Goal: Information Seeking & Learning: Learn about a topic

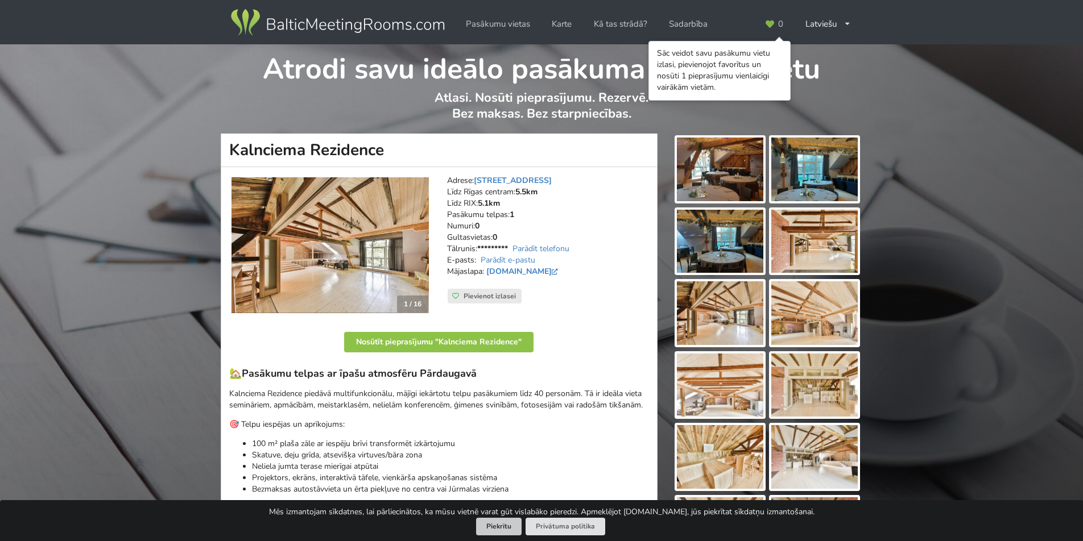
click at [506, 535] on button "Piekrītu" at bounding box center [498, 527] width 45 height 18
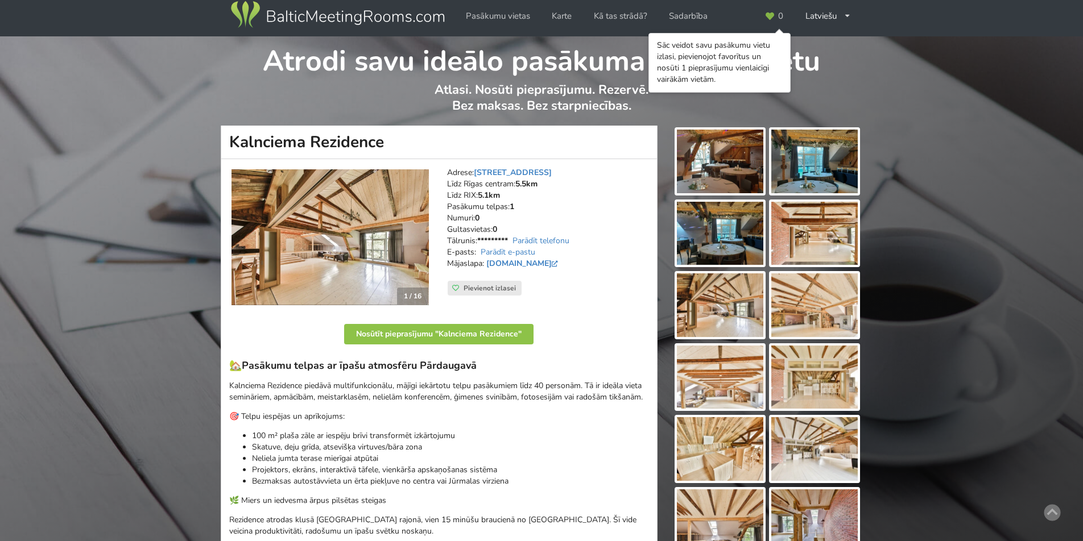
scroll to position [9, 0]
click at [383, 235] on img at bounding box center [329, 237] width 197 height 136
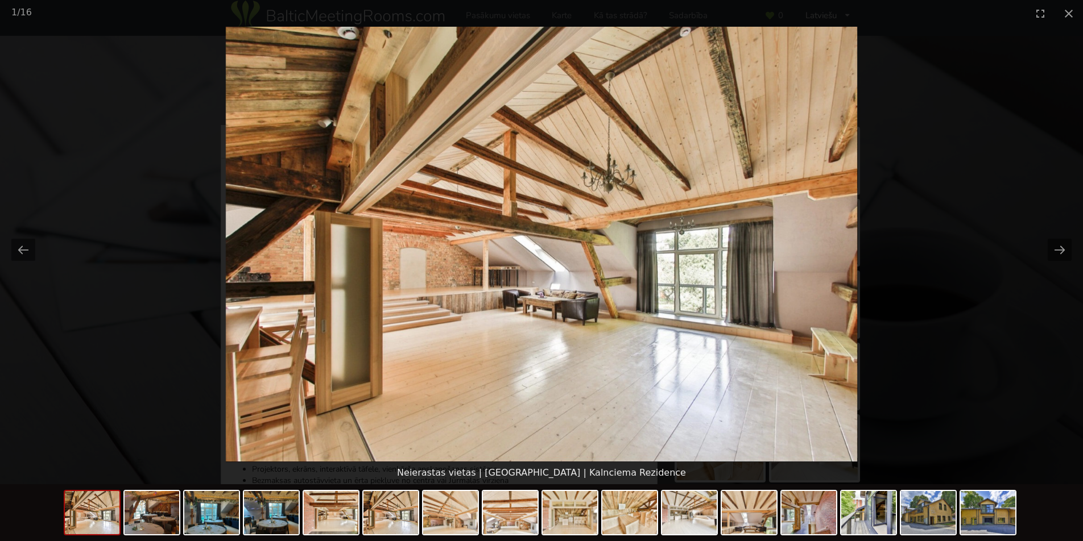
scroll to position [8, 0]
click at [1063, 251] on button "Next slide" at bounding box center [1059, 250] width 24 height 22
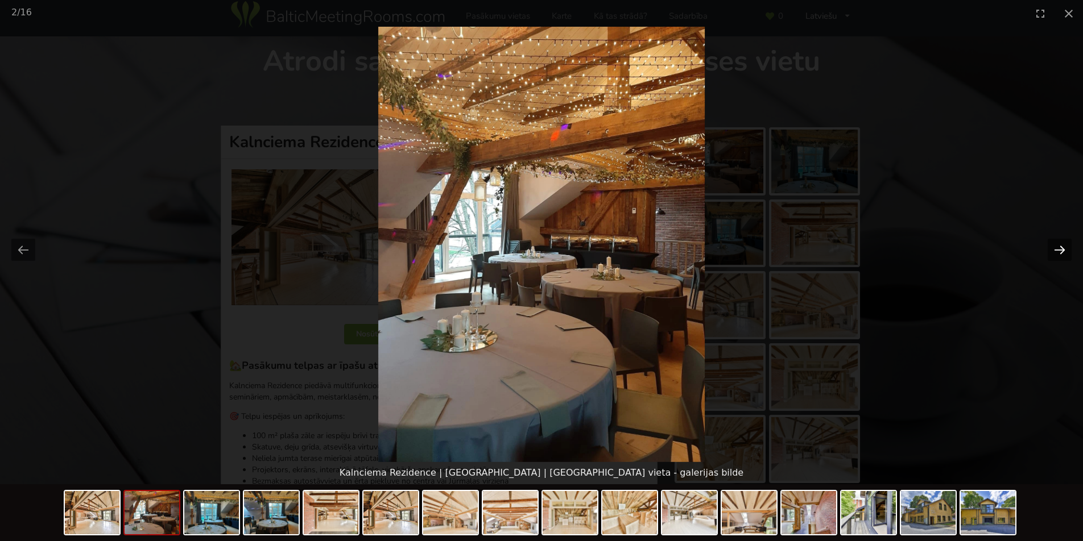
click at [1063, 251] on button "Next slide" at bounding box center [1059, 250] width 24 height 22
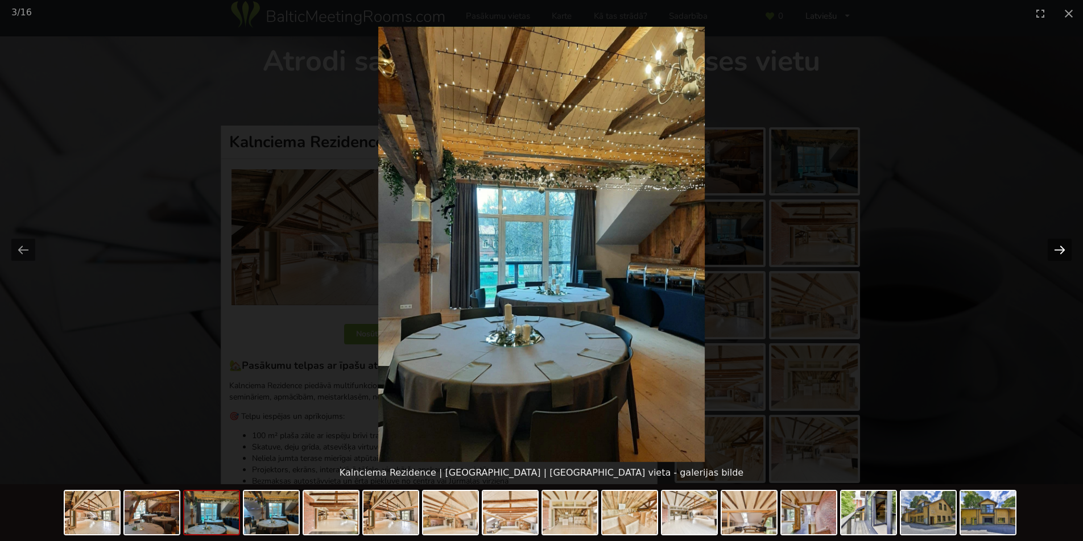
click at [1063, 251] on button "Next slide" at bounding box center [1059, 250] width 24 height 22
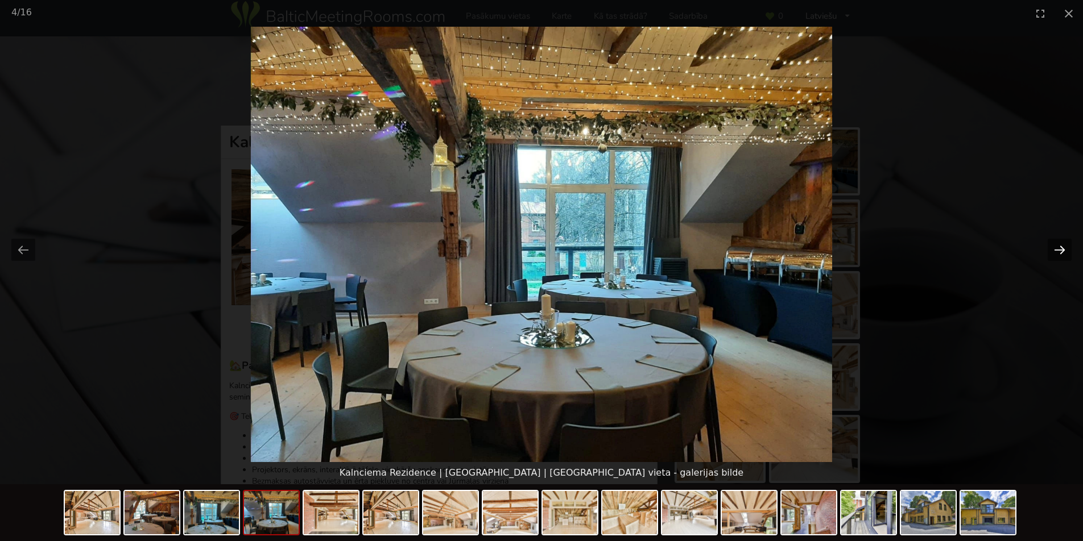
click at [1063, 251] on button "Next slide" at bounding box center [1059, 250] width 24 height 22
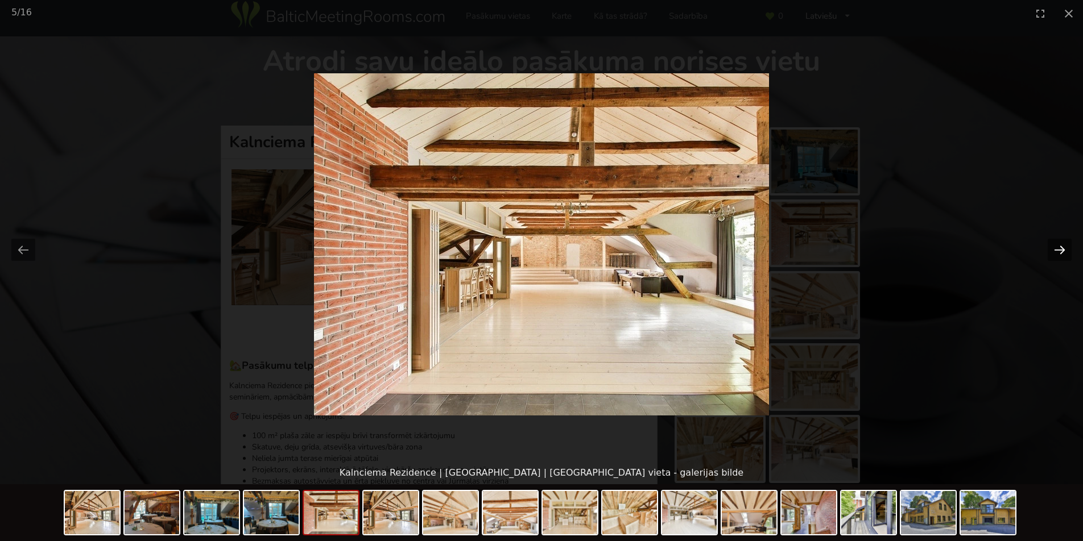
click at [1063, 251] on button "Next slide" at bounding box center [1059, 250] width 24 height 22
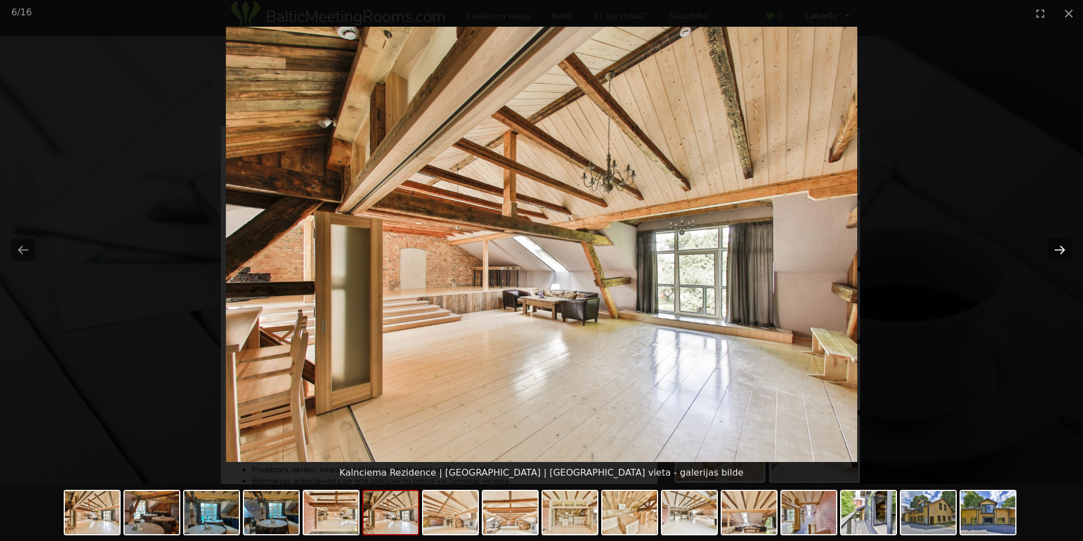
click at [1063, 251] on button "Next slide" at bounding box center [1059, 250] width 24 height 22
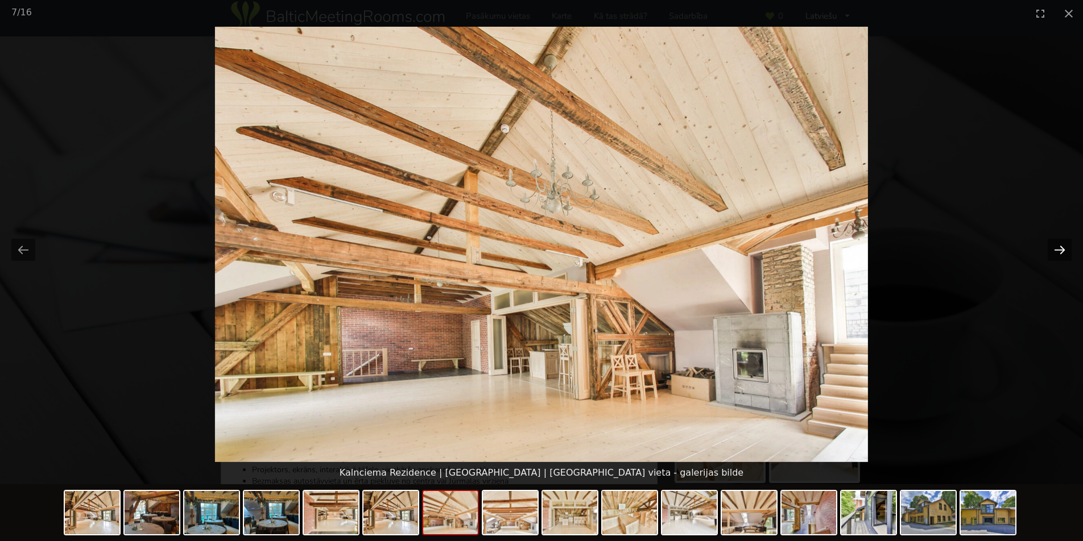
click at [1063, 251] on button "Next slide" at bounding box center [1059, 250] width 24 height 22
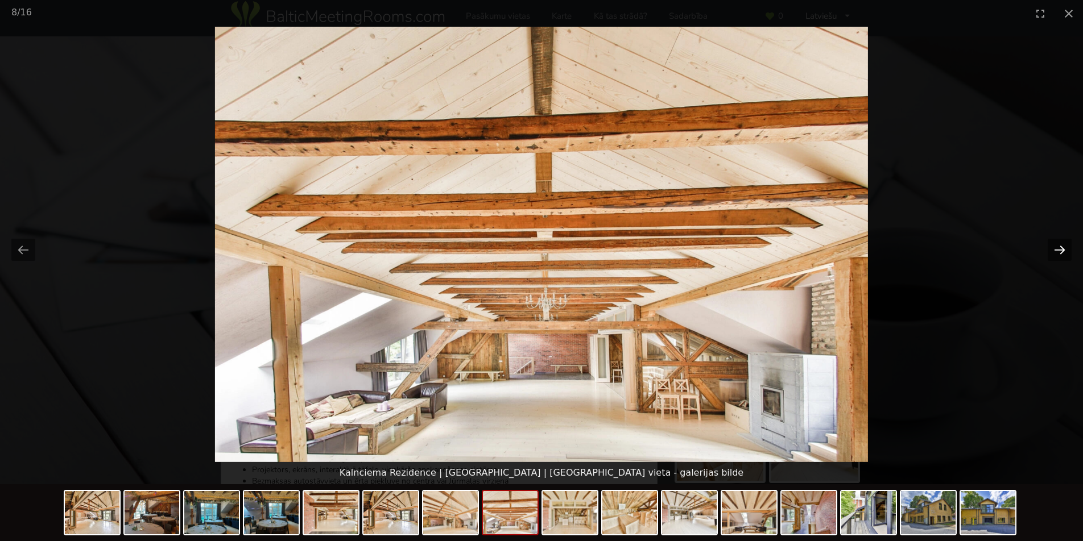
click at [1063, 251] on button "Next slide" at bounding box center [1059, 250] width 24 height 22
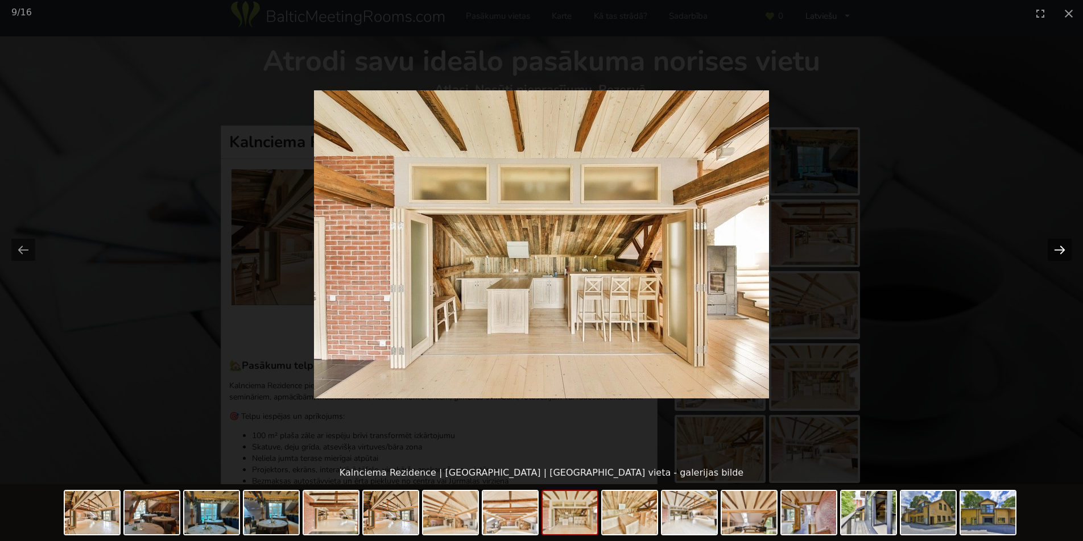
click at [1063, 251] on button "Next slide" at bounding box center [1059, 250] width 24 height 22
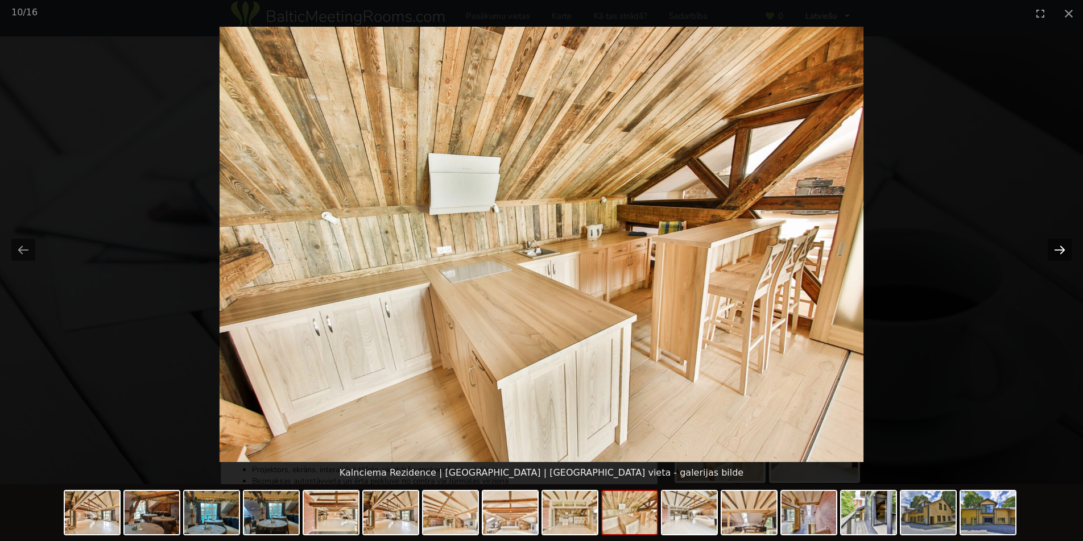
click at [1063, 251] on button "Next slide" at bounding box center [1059, 250] width 24 height 22
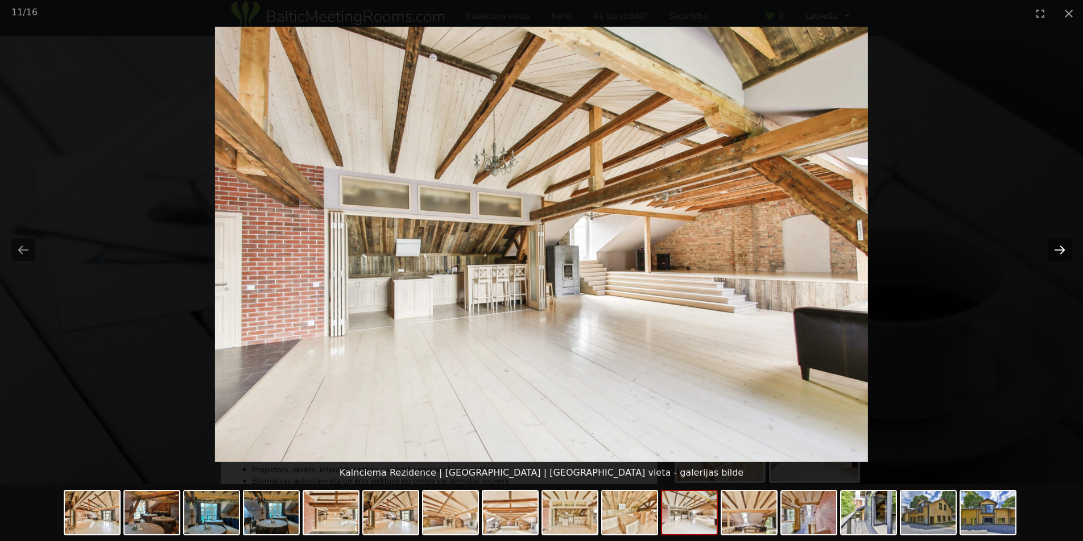
click at [1063, 251] on button "Next slide" at bounding box center [1059, 250] width 24 height 22
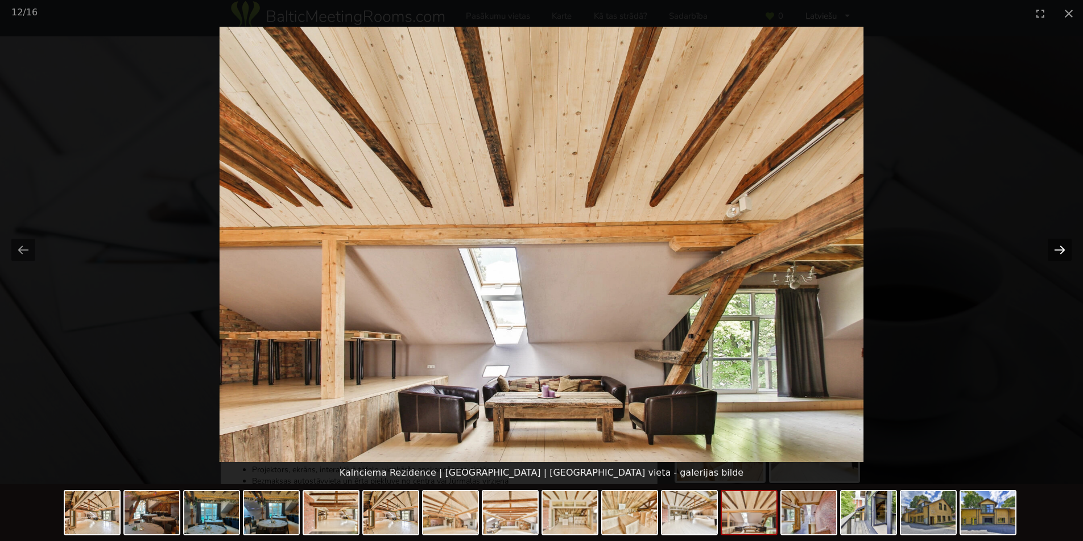
click at [1063, 251] on button "Next slide" at bounding box center [1059, 250] width 24 height 22
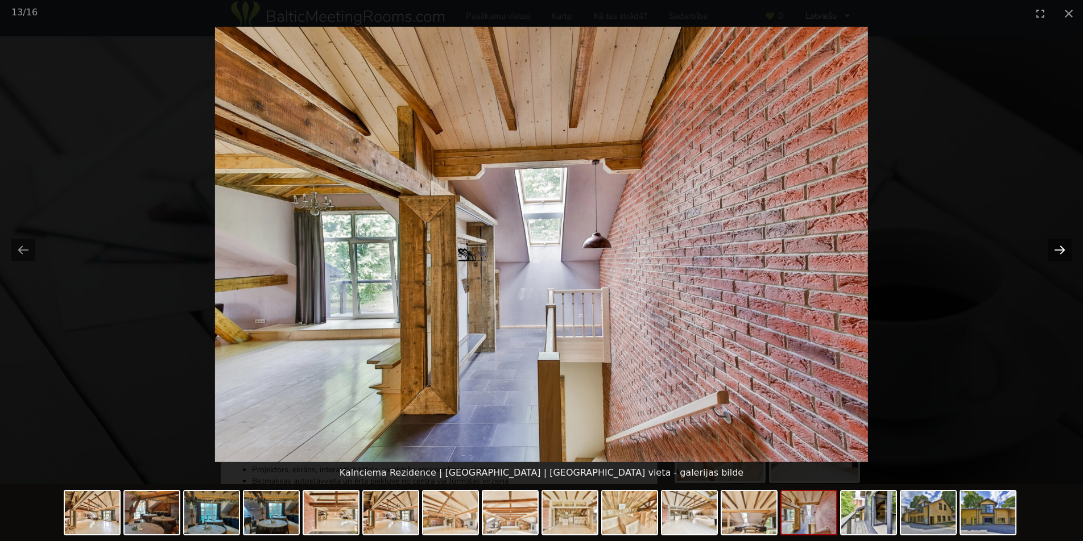
click at [1063, 251] on button "Next slide" at bounding box center [1059, 250] width 24 height 22
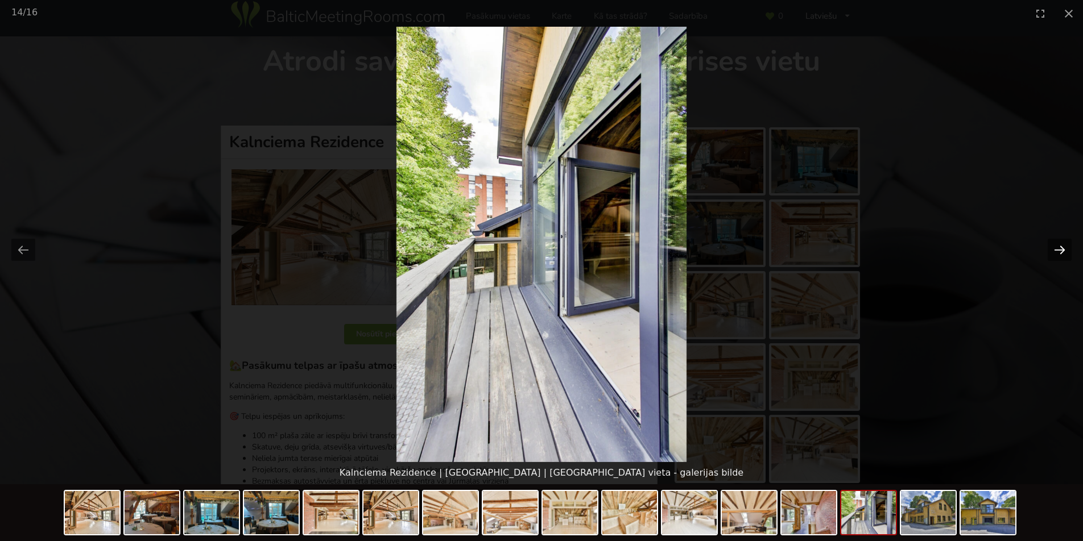
click at [1063, 251] on button "Next slide" at bounding box center [1059, 250] width 24 height 22
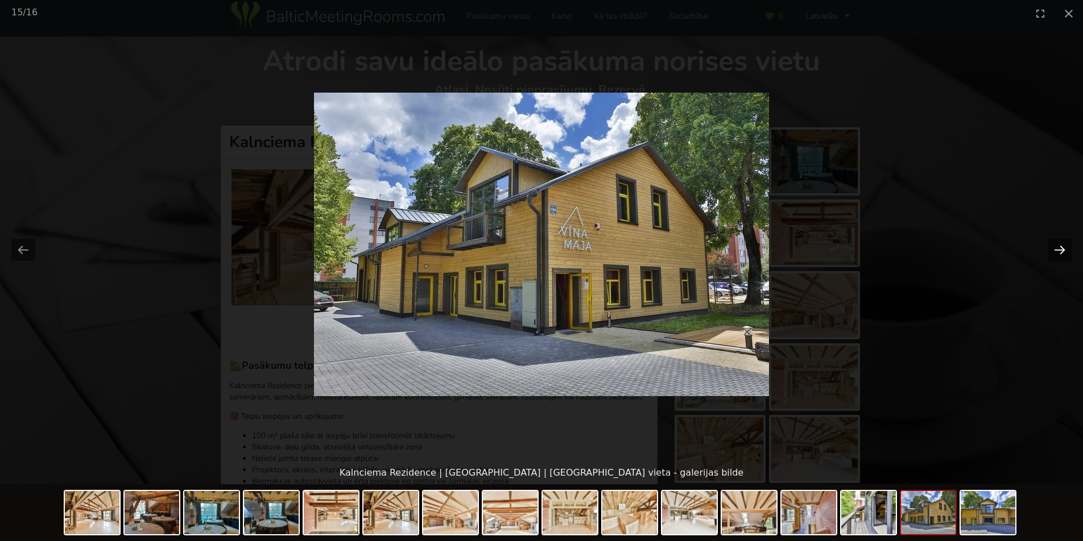
click at [1063, 251] on button "Next slide" at bounding box center [1059, 250] width 24 height 22
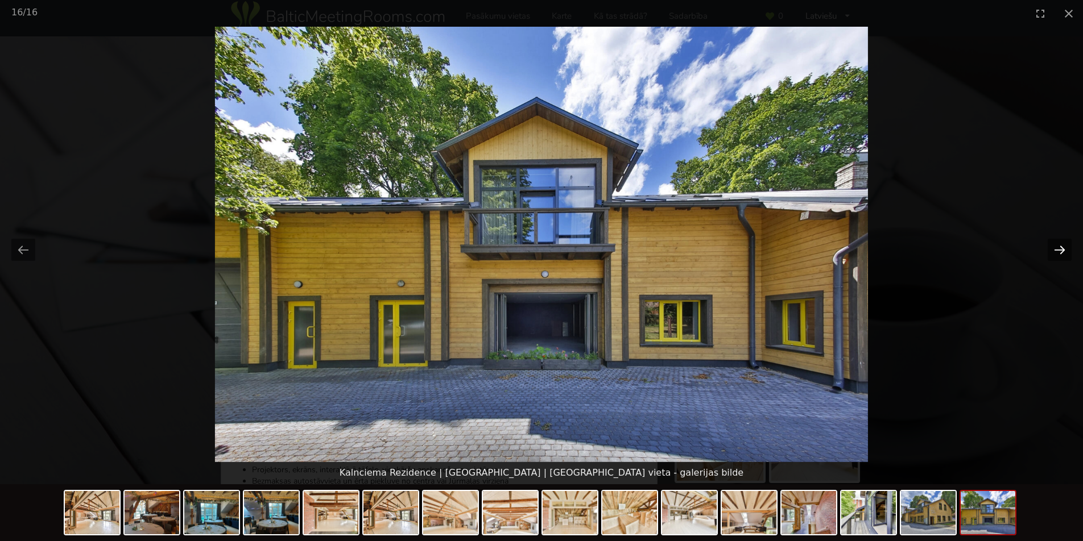
click at [1063, 251] on button "Next slide" at bounding box center [1059, 250] width 24 height 22
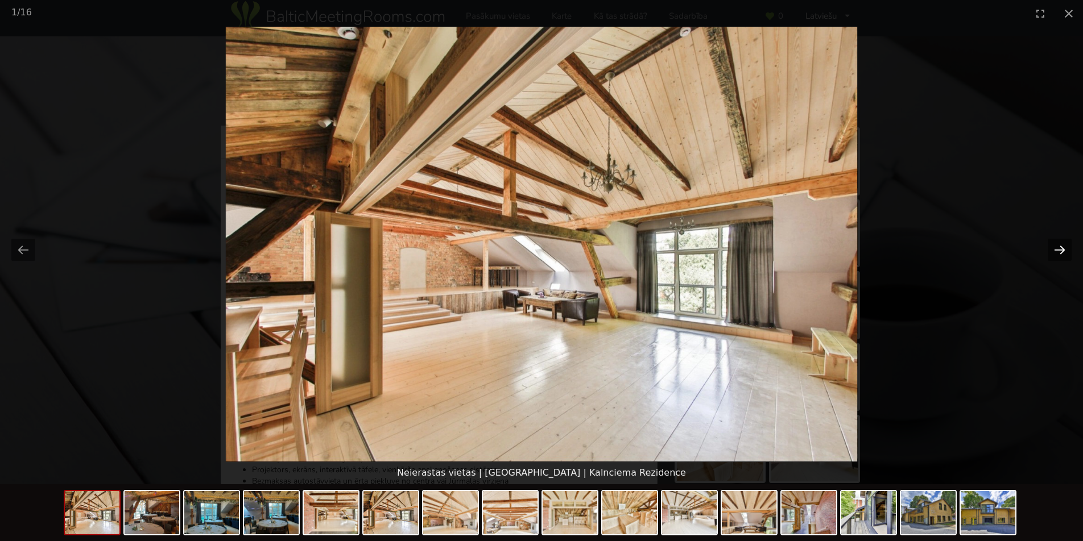
click at [1063, 251] on button "Next slide" at bounding box center [1059, 250] width 24 height 22
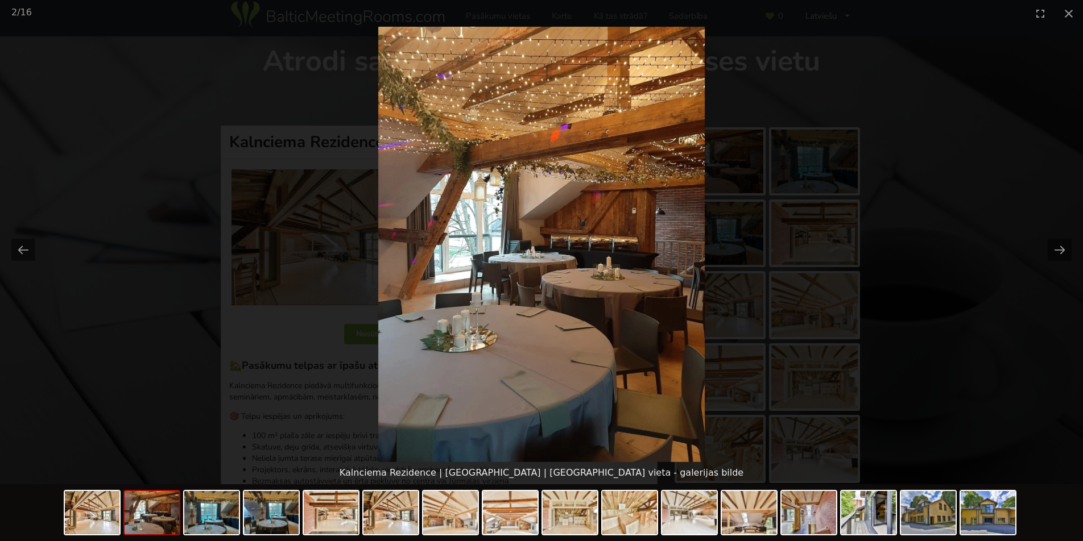
scroll to position [0, 0]
click at [973, 261] on picture at bounding box center [541, 245] width 1083 height 436
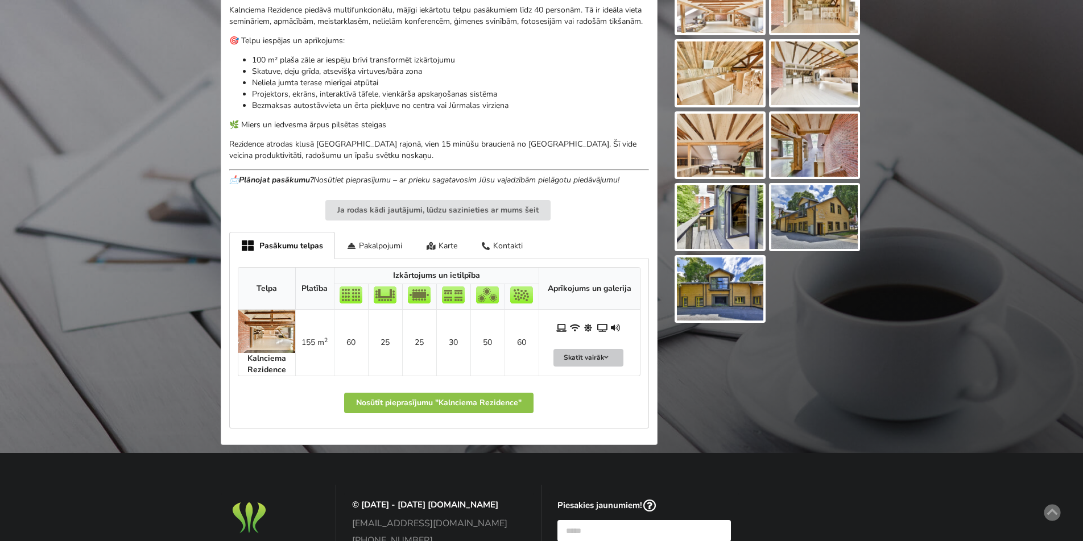
scroll to position [387, 0]
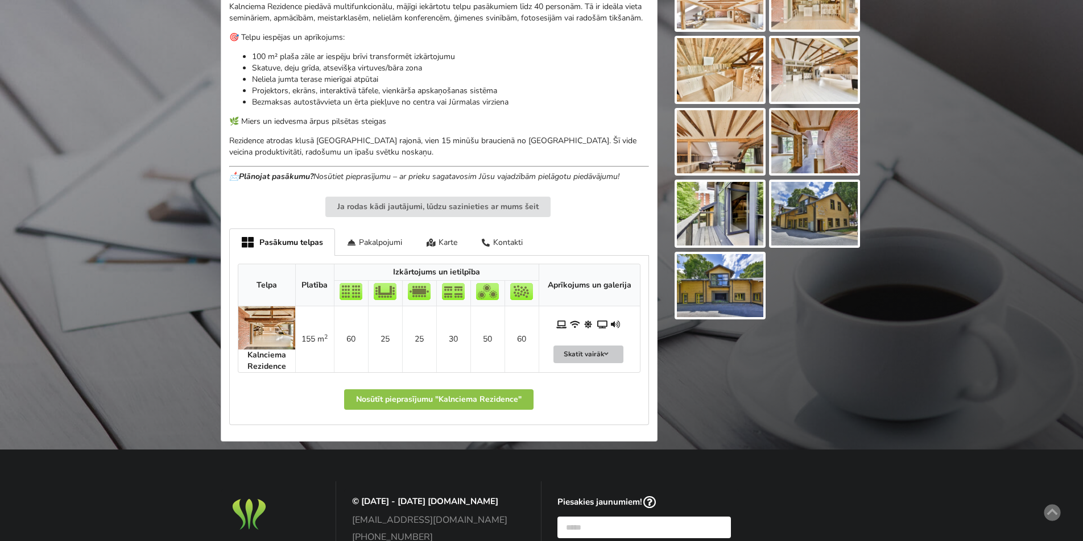
click at [586, 346] on button "Skatīt vairāk" at bounding box center [588, 355] width 71 height 18
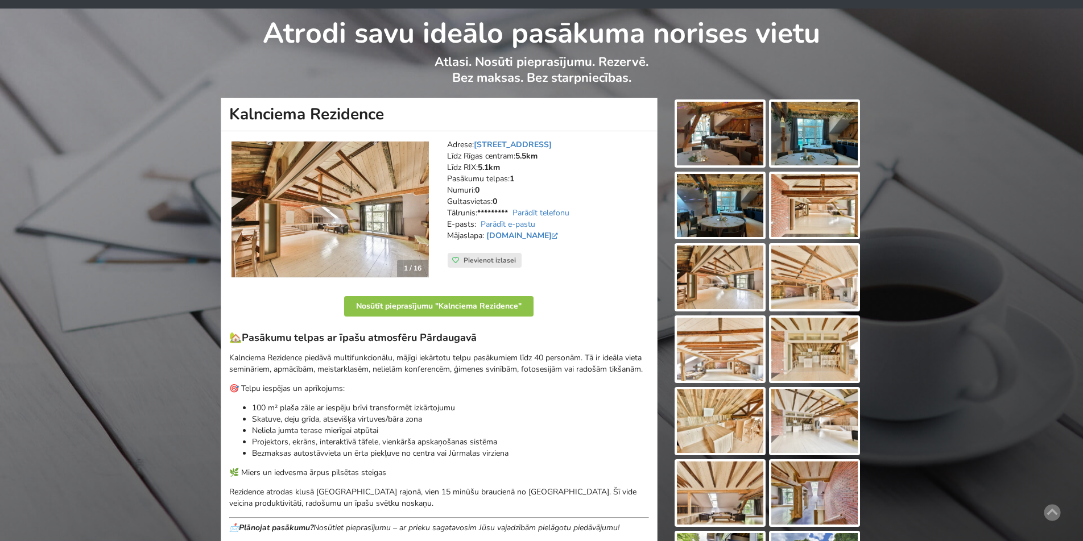
scroll to position [35, 0]
click at [360, 224] on img at bounding box center [329, 210] width 197 height 136
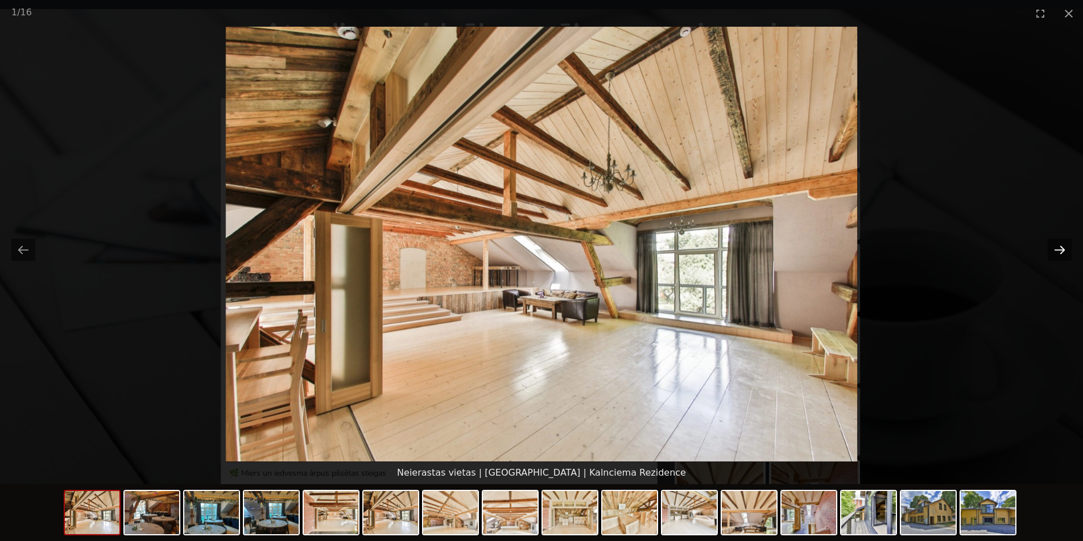
click at [1059, 252] on button "Next slide" at bounding box center [1059, 250] width 24 height 22
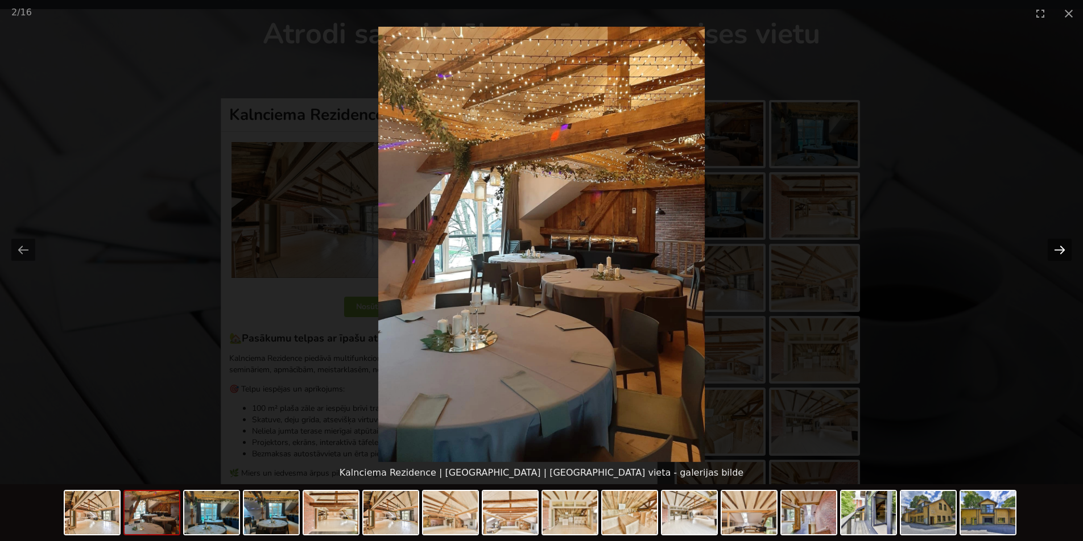
click at [1059, 252] on button "Next slide" at bounding box center [1059, 250] width 24 height 22
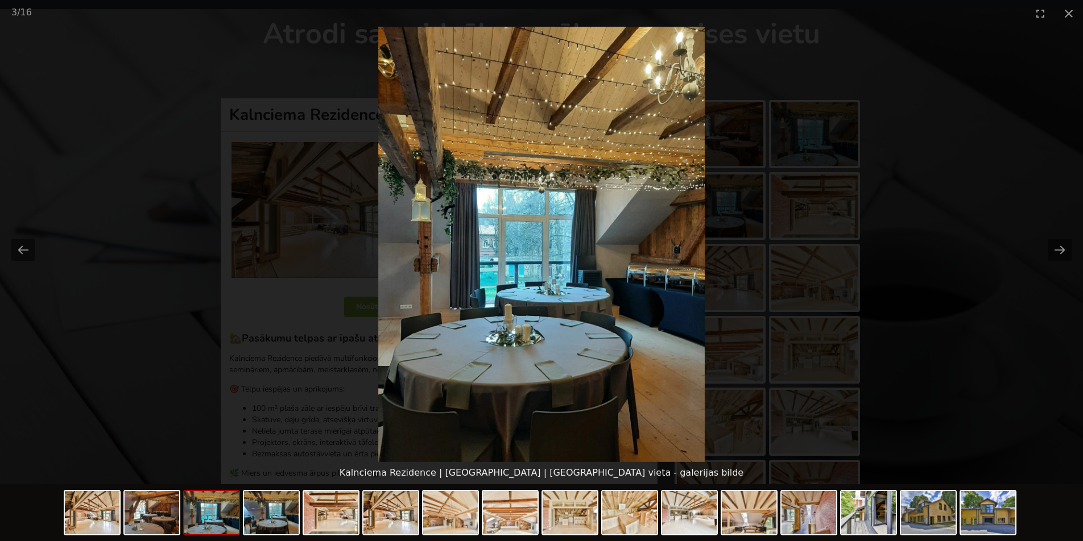
scroll to position [0, 0]
click at [977, 199] on picture at bounding box center [541, 245] width 1083 height 436
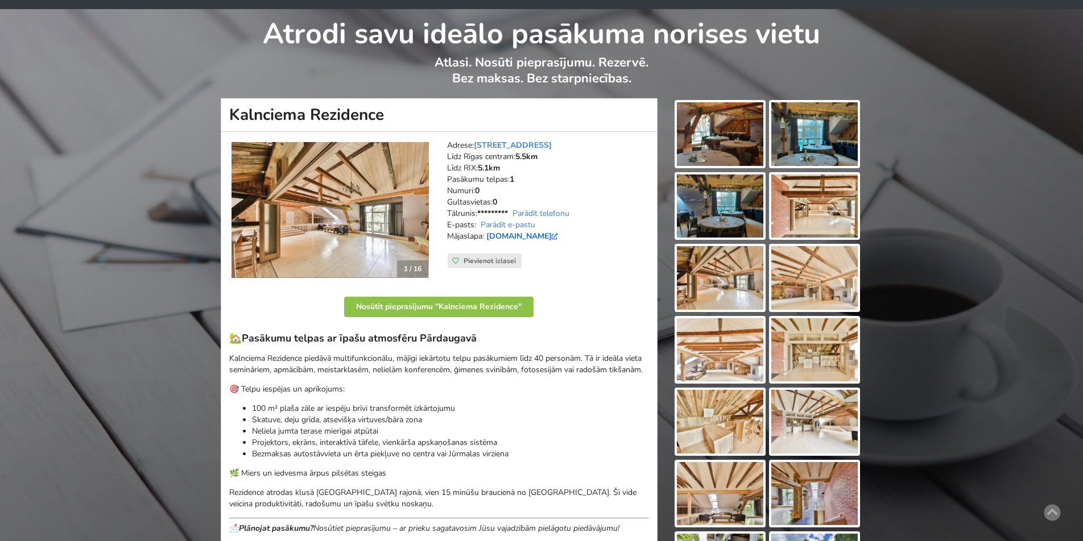
click at [530, 231] on link "www.kalnciemarezidence.lv" at bounding box center [523, 236] width 74 height 11
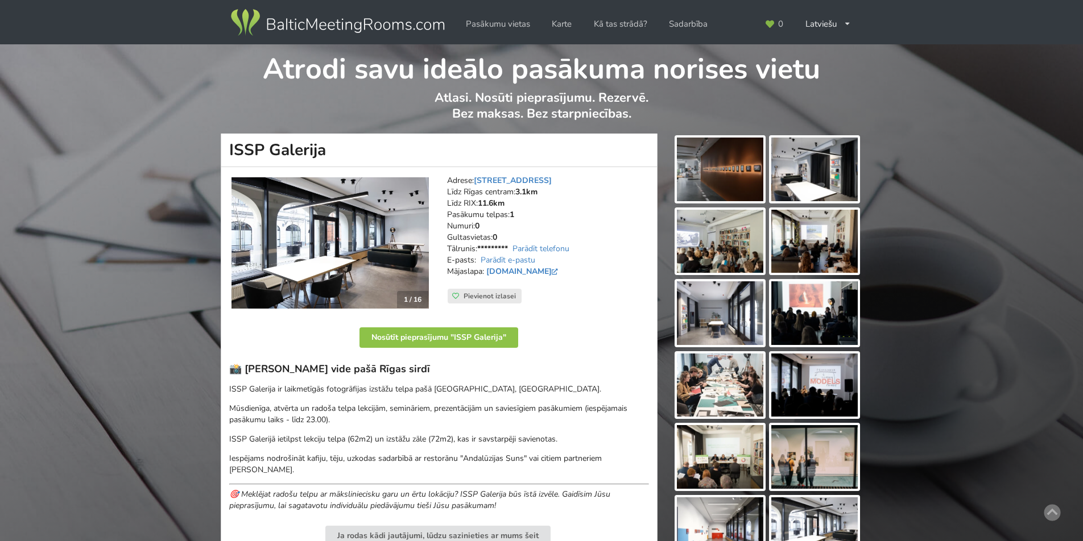
click at [364, 250] on img at bounding box center [329, 243] width 197 height 132
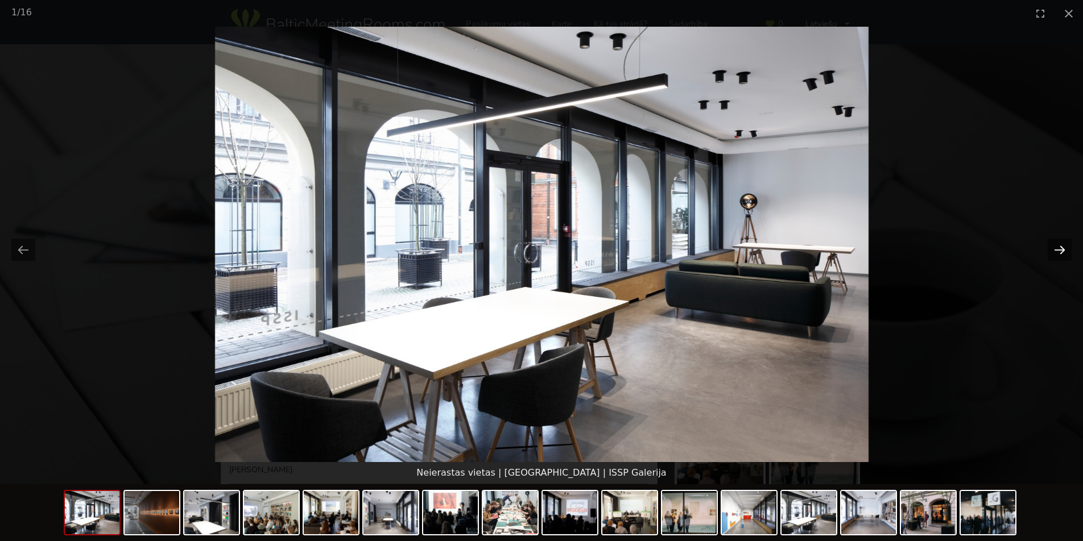
click at [1058, 251] on button "Next slide" at bounding box center [1059, 250] width 24 height 22
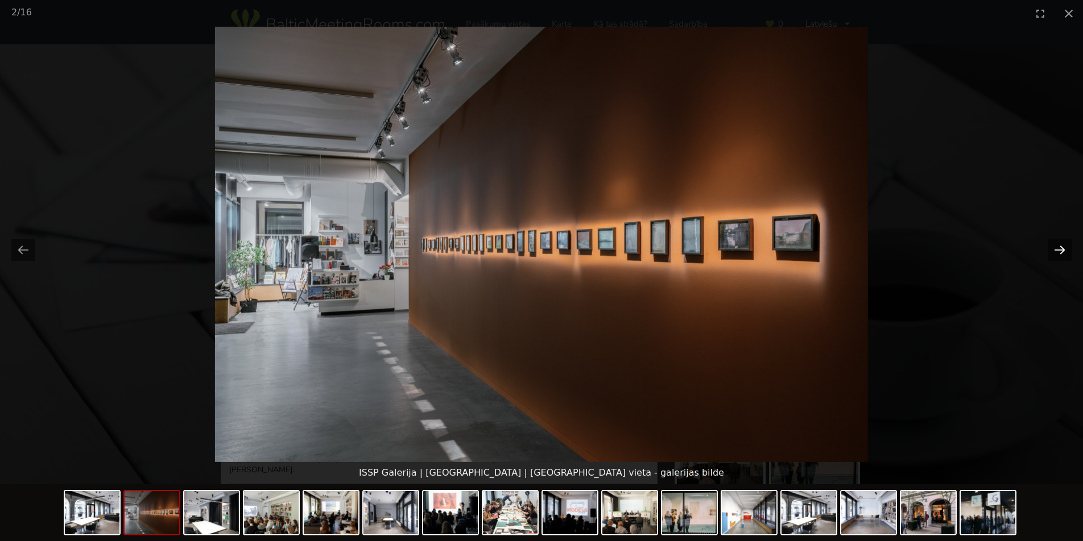
click at [1058, 251] on button "Next slide" at bounding box center [1059, 250] width 24 height 22
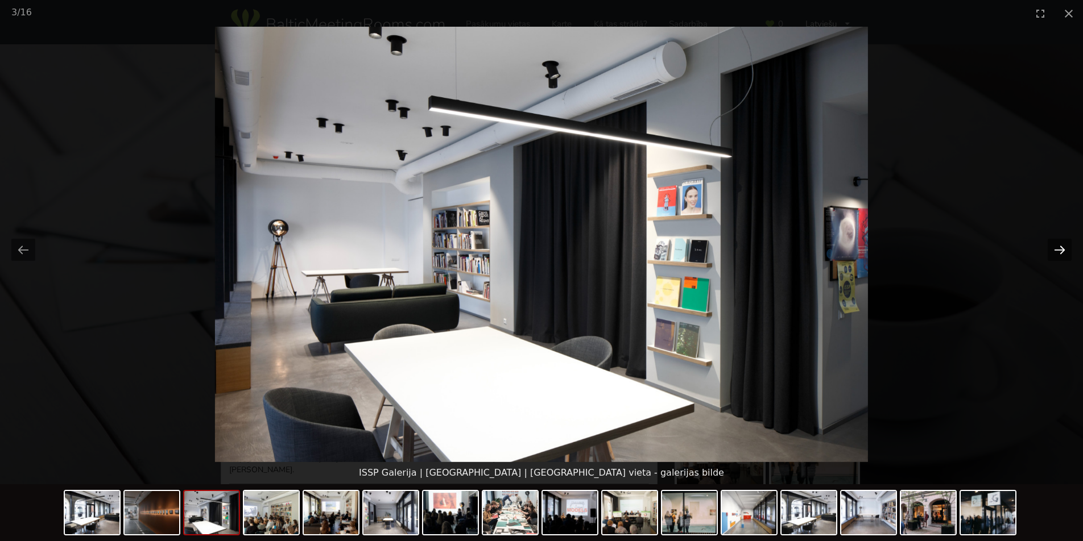
click at [1058, 251] on button "Next slide" at bounding box center [1059, 250] width 24 height 22
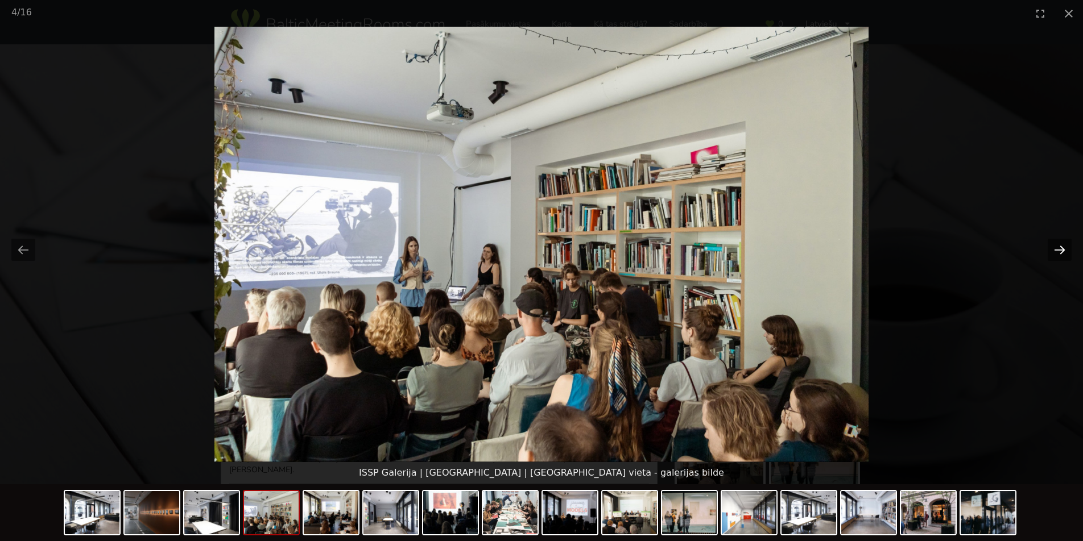
click at [1058, 251] on button "Next slide" at bounding box center [1059, 250] width 24 height 22
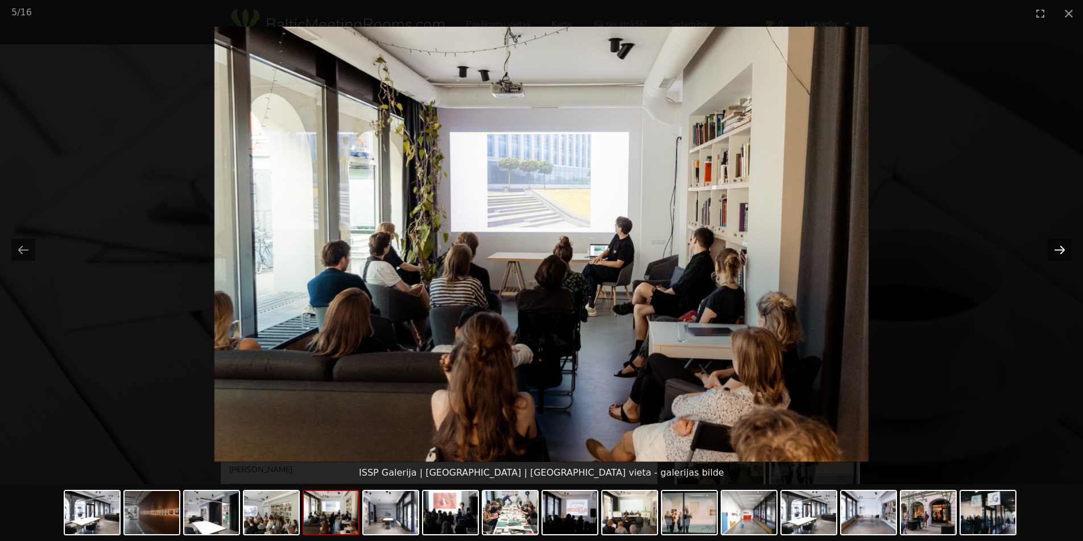
click at [1058, 251] on button "Next slide" at bounding box center [1059, 250] width 24 height 22
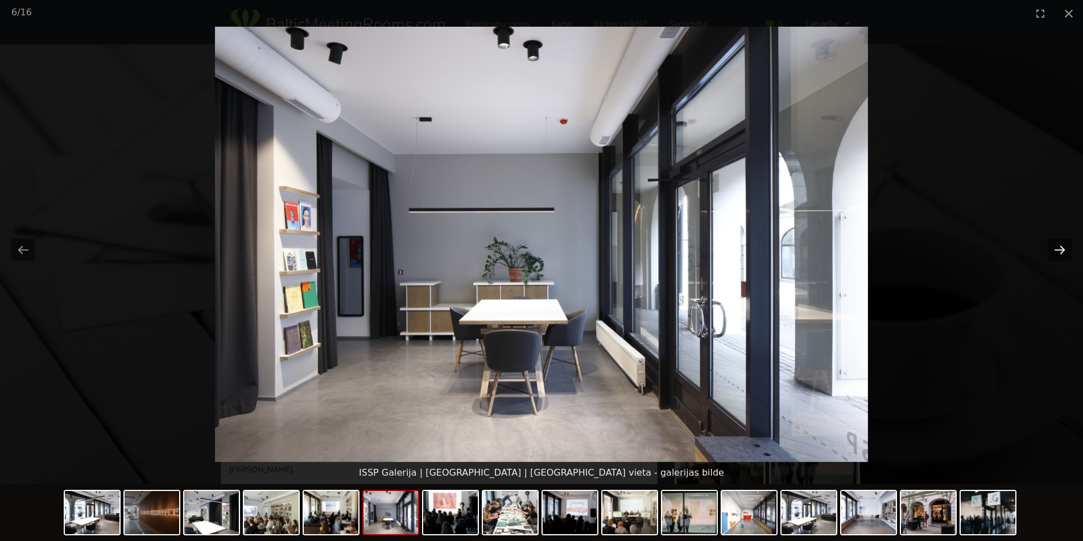
click at [1058, 251] on button "Next slide" at bounding box center [1059, 250] width 24 height 22
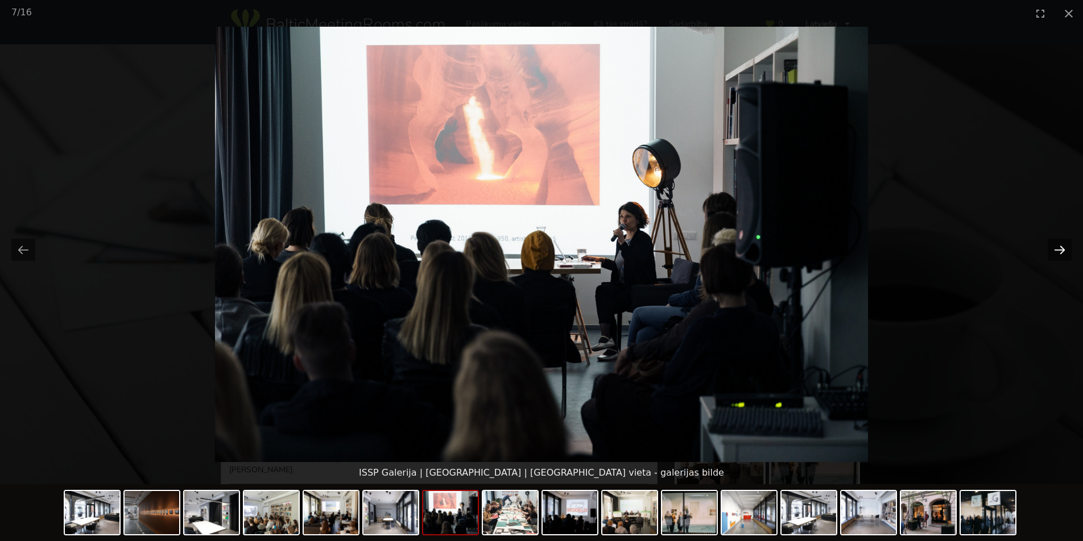
click at [1058, 251] on button "Next slide" at bounding box center [1059, 250] width 24 height 22
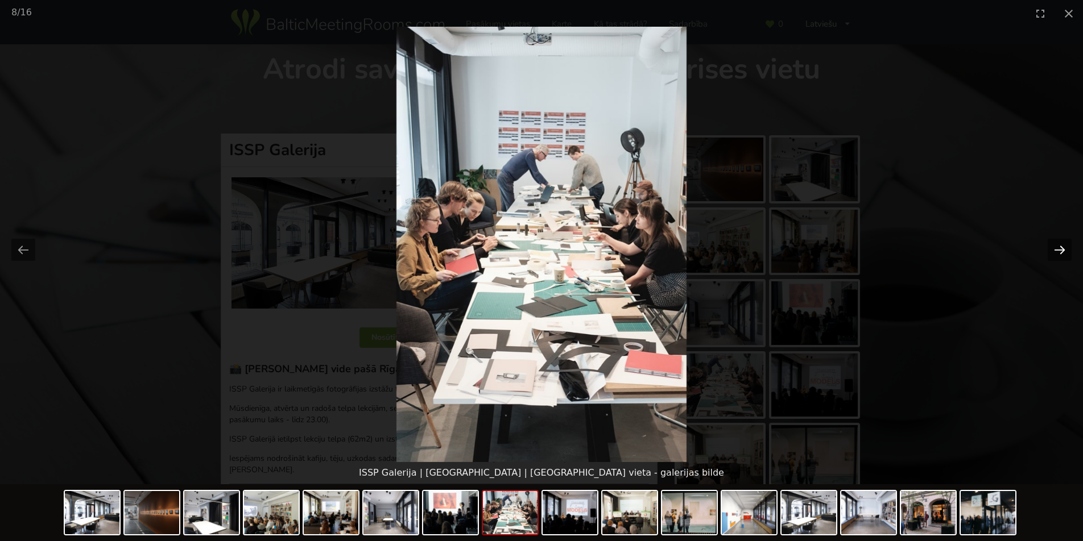
click at [1058, 251] on button "Next slide" at bounding box center [1059, 250] width 24 height 22
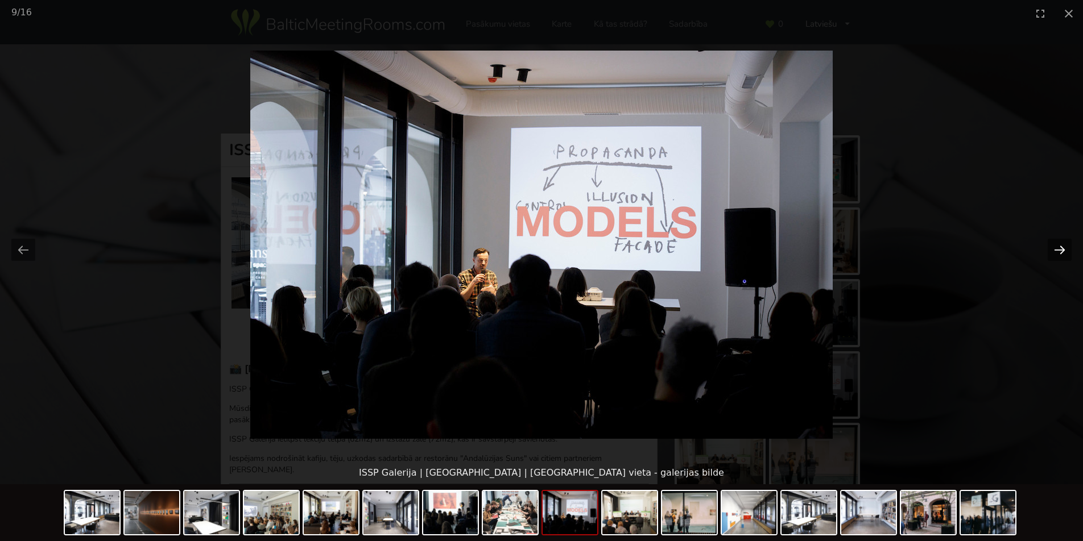
click at [1052, 251] on button "Next slide" at bounding box center [1059, 250] width 24 height 22
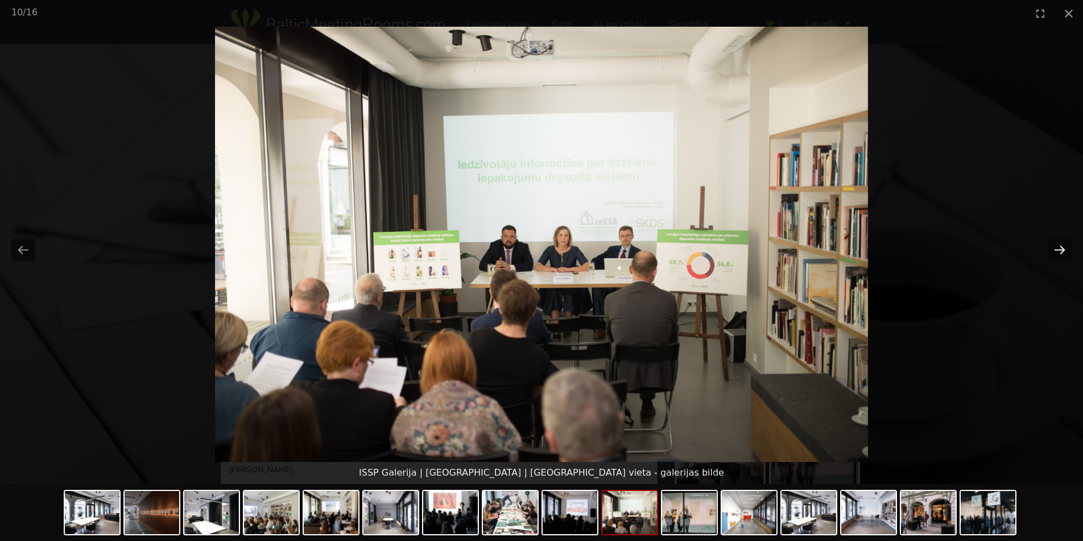
click at [1060, 249] on button "Next slide" at bounding box center [1059, 250] width 24 height 22
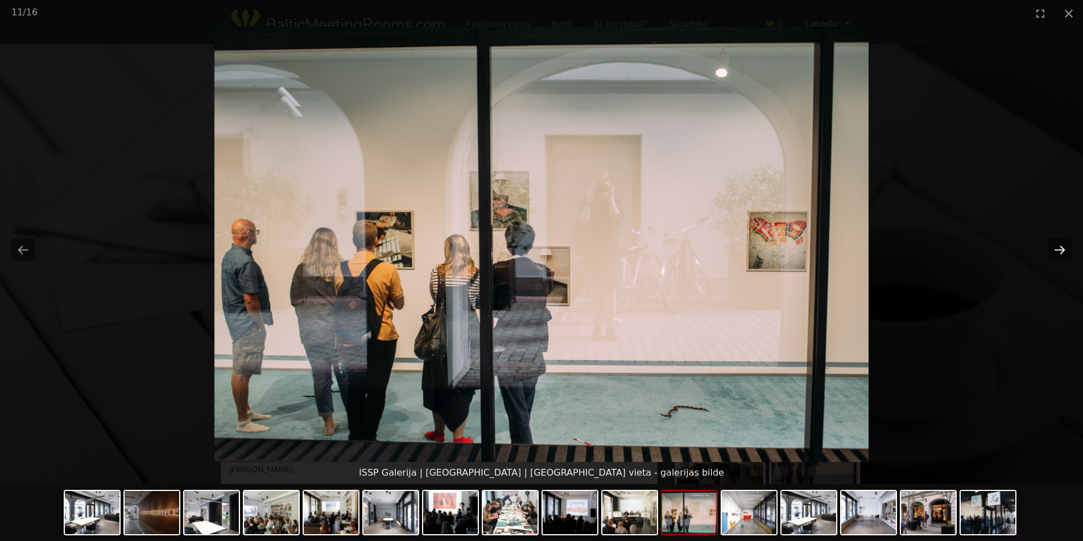
click at [1060, 249] on button "Next slide" at bounding box center [1059, 250] width 24 height 22
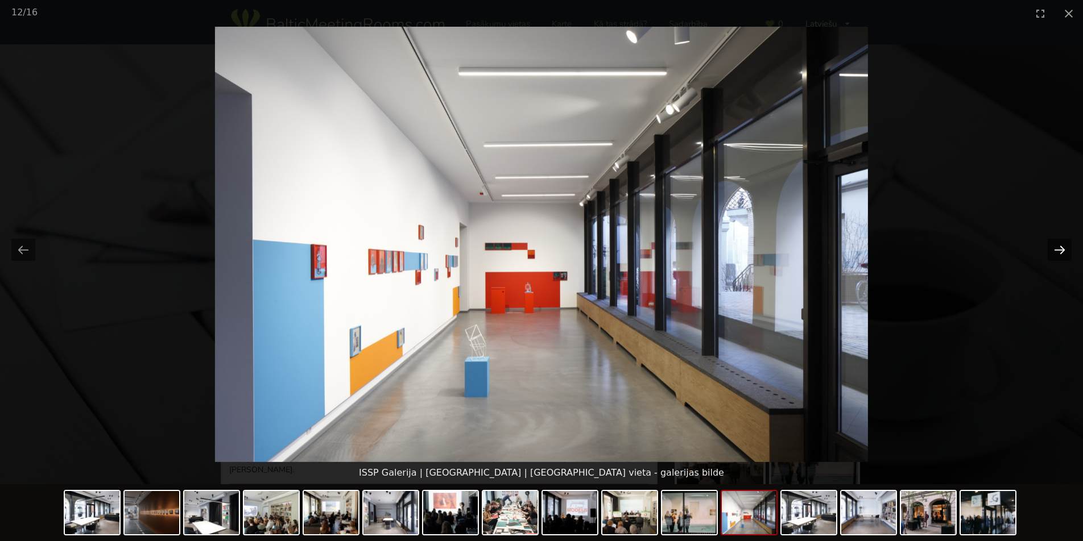
click at [1060, 249] on button "Next slide" at bounding box center [1059, 250] width 24 height 22
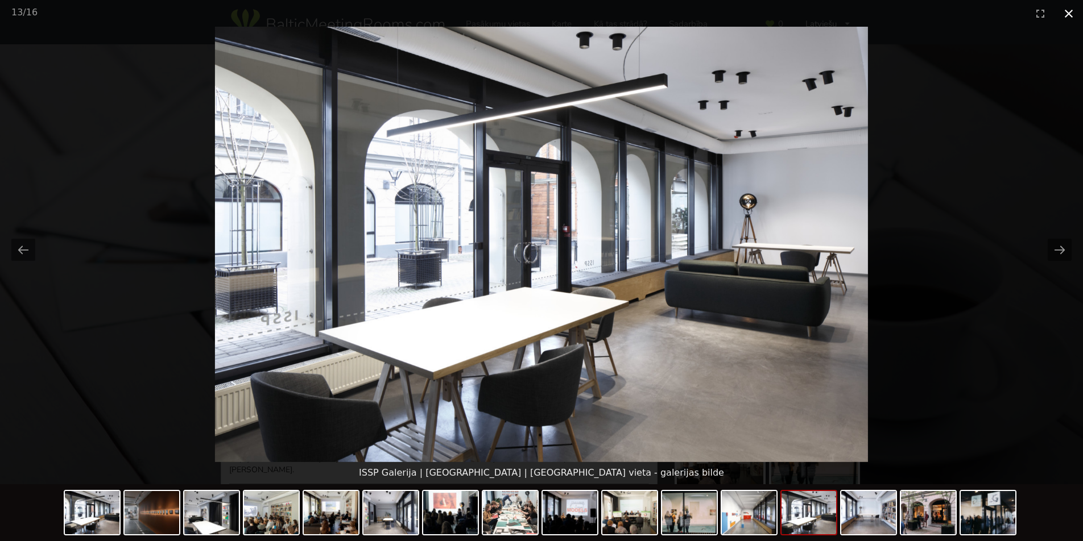
click at [1068, 14] on button "Close gallery" at bounding box center [1068, 13] width 28 height 27
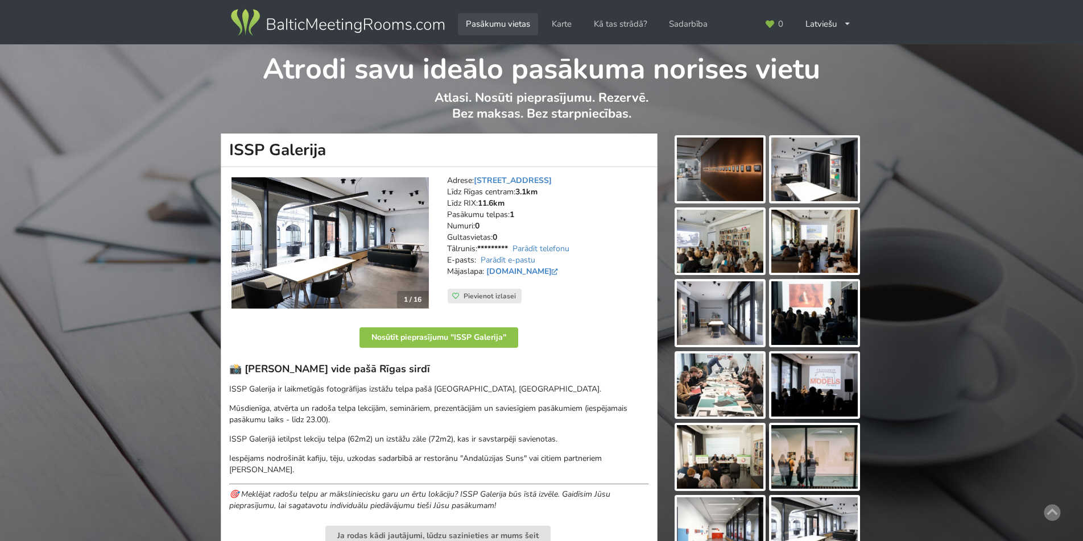
click at [516, 29] on link "Pasākumu vietas" at bounding box center [498, 24] width 80 height 22
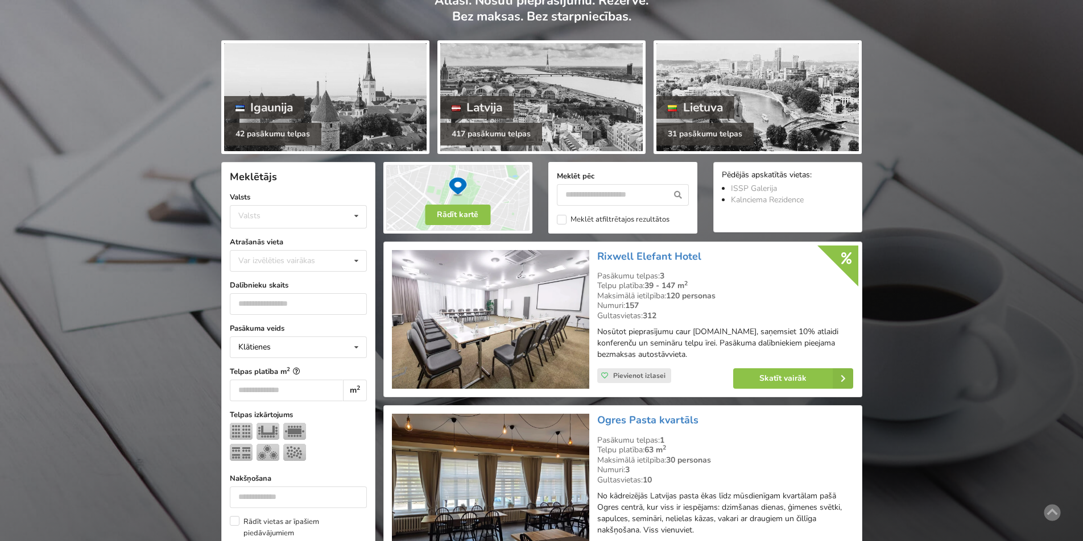
scroll to position [106, 0]
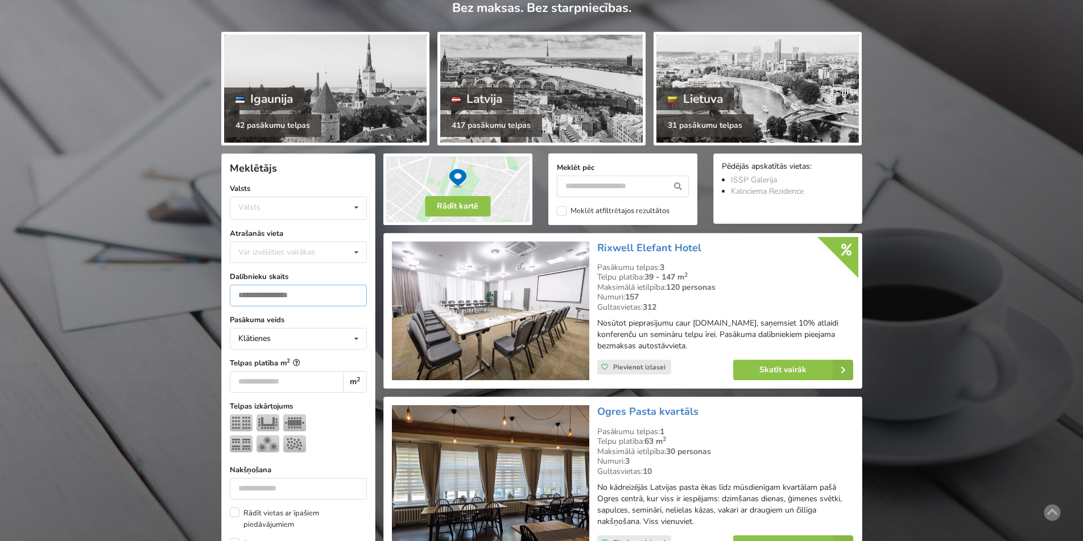
click at [325, 295] on input "number" at bounding box center [298, 296] width 137 height 22
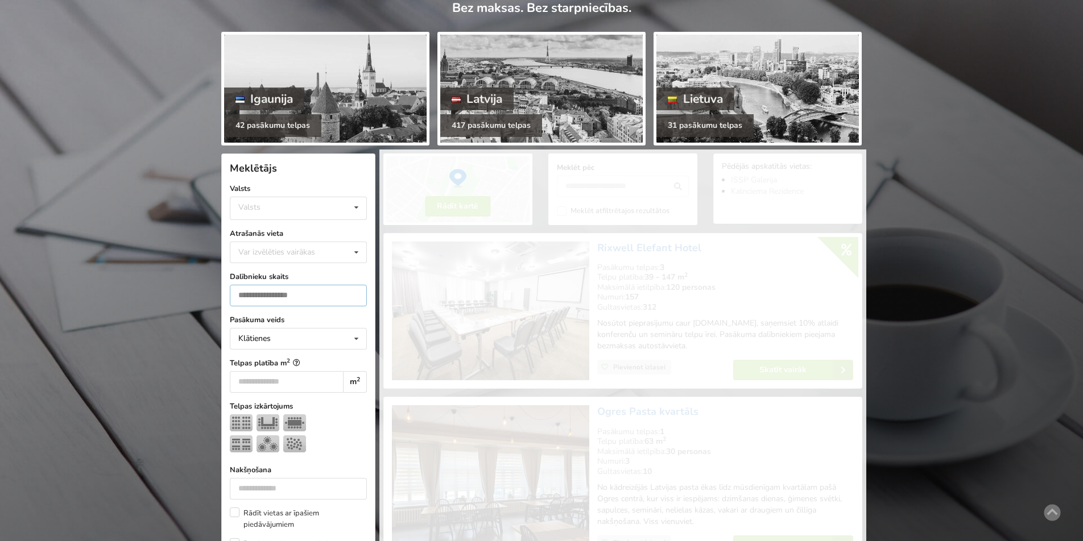
click at [353, 292] on input "*" at bounding box center [298, 296] width 137 height 22
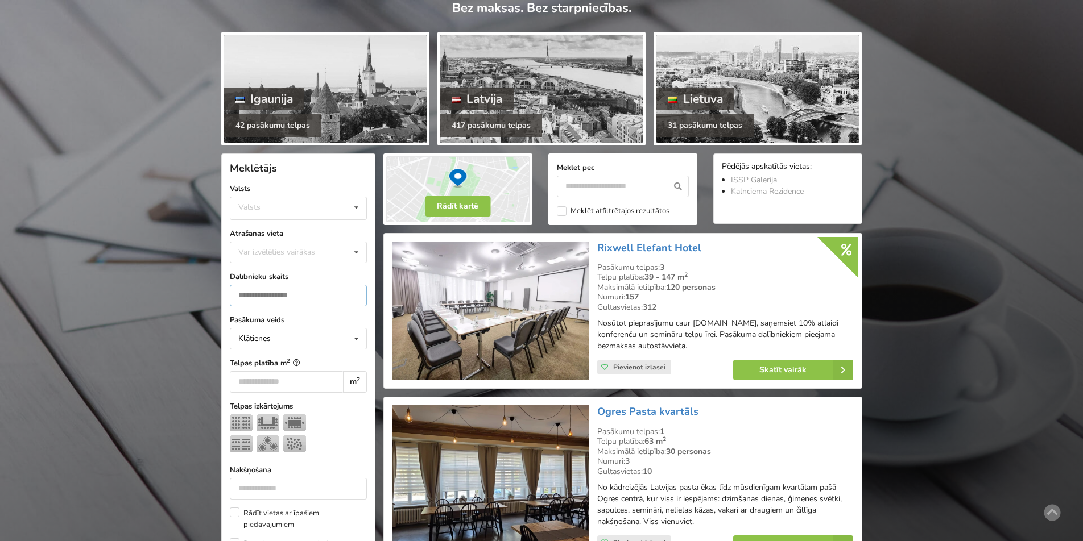
click at [353, 292] on input "*" at bounding box center [298, 296] width 137 height 22
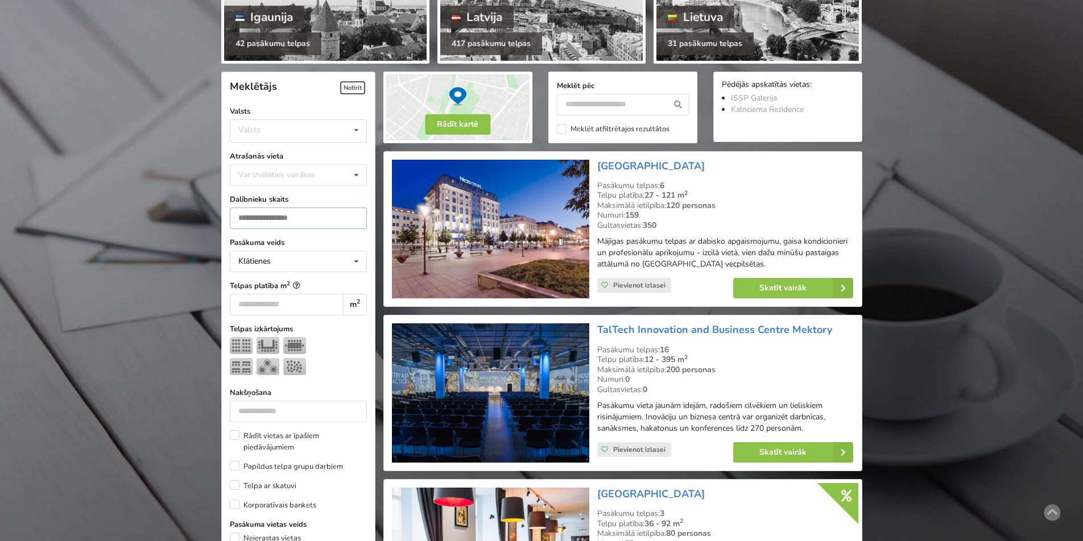
click at [353, 229] on input "*" at bounding box center [298, 219] width 137 height 22
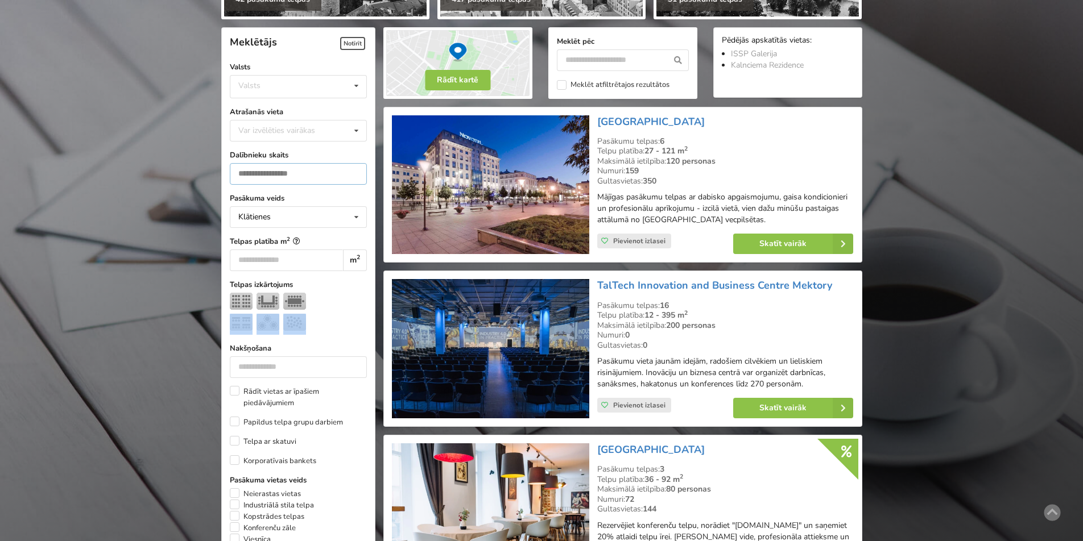
scroll to position [254, 0]
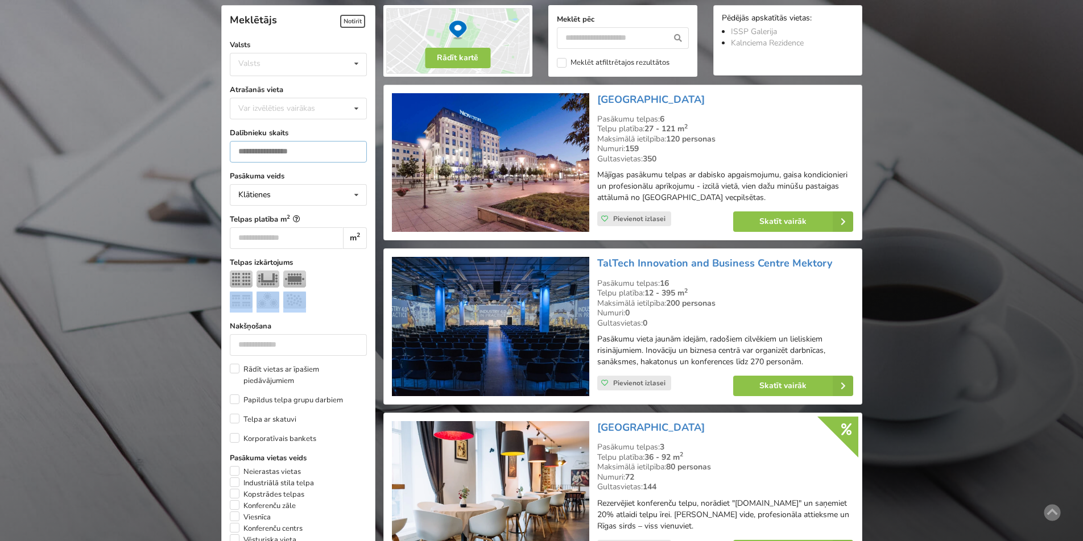
click at [353, 163] on input "*" at bounding box center [298, 152] width 137 height 22
drag, startPoint x: 277, startPoint y: 156, endPoint x: 195, endPoint y: 156, distance: 82.4
click at [273, 147] on input "*" at bounding box center [298, 152] width 137 height 22
click at [274, 148] on input "*" at bounding box center [298, 152] width 137 height 22
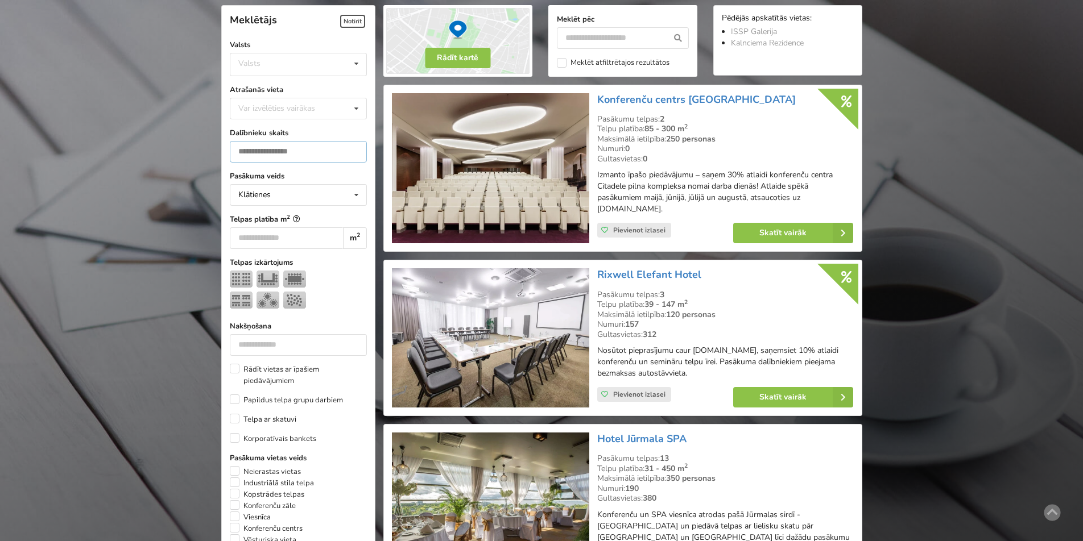
type input "**"
click at [786, 228] on link "Skatīt vairāk" at bounding box center [793, 233] width 120 height 20
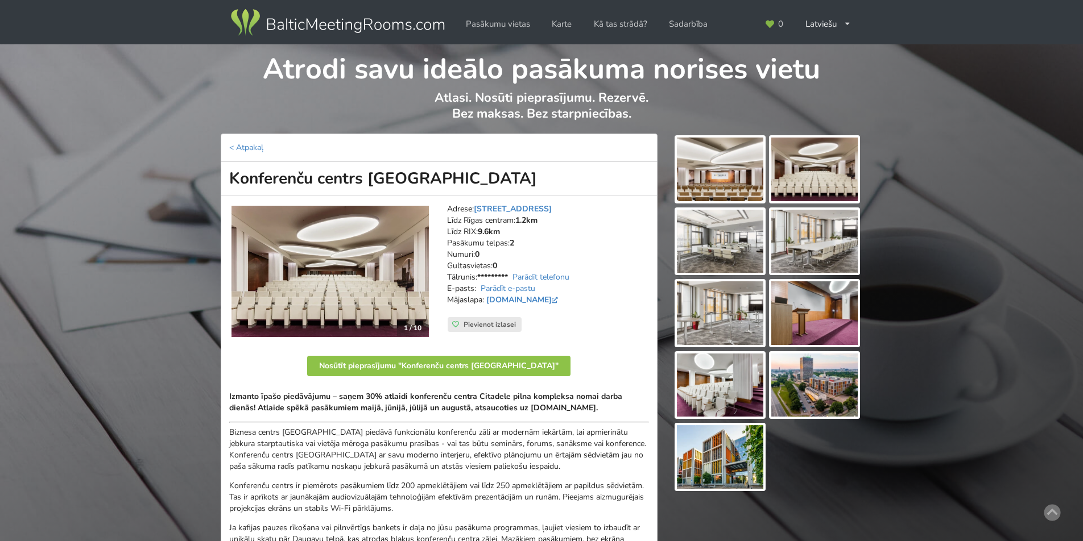
click at [733, 167] on img at bounding box center [720, 170] width 86 height 64
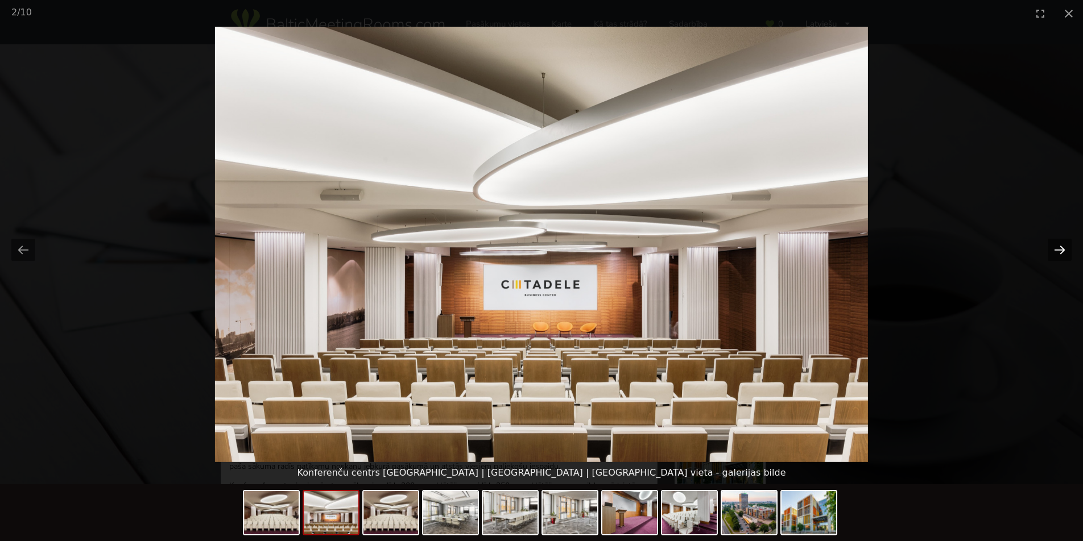
click at [1062, 248] on button "Next slide" at bounding box center [1059, 250] width 24 height 22
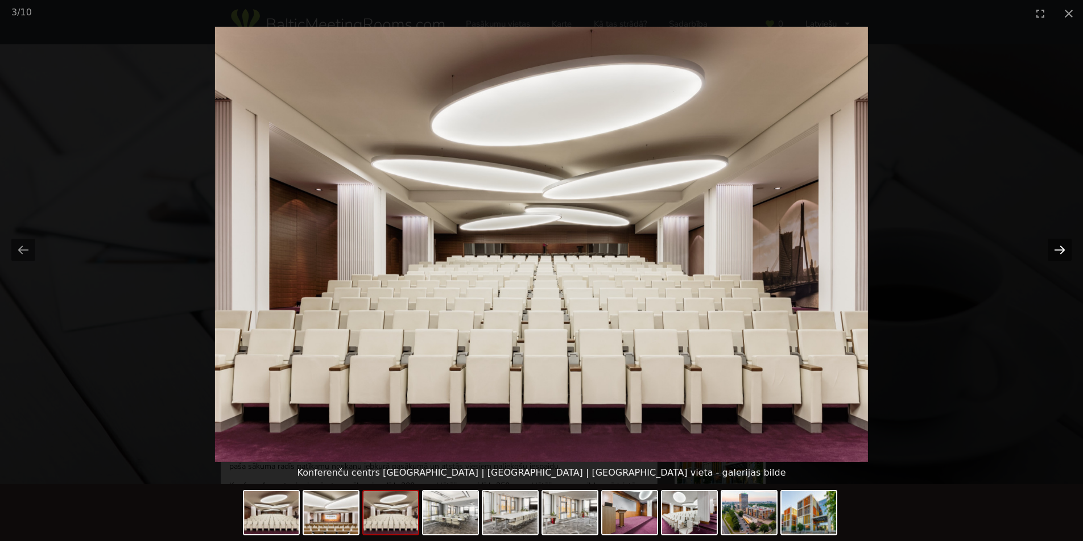
click at [1062, 248] on button "Next slide" at bounding box center [1059, 250] width 24 height 22
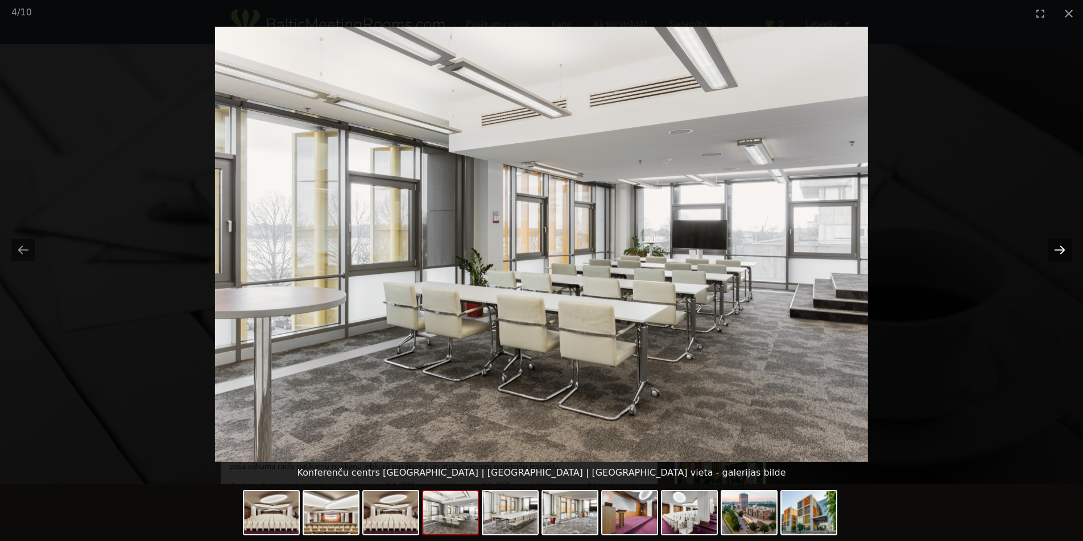
click at [1062, 248] on button "Next slide" at bounding box center [1059, 250] width 24 height 22
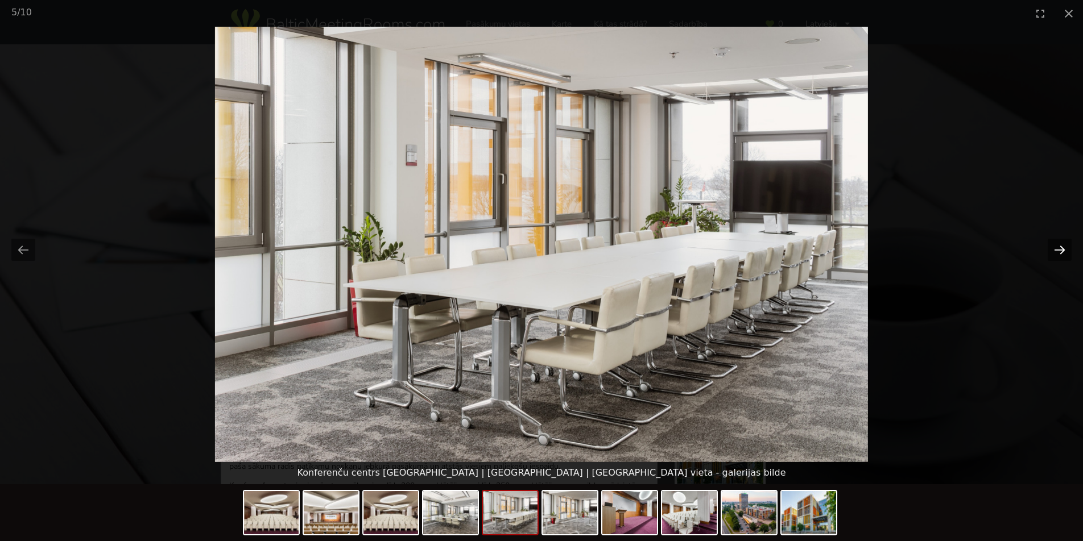
click at [1062, 248] on button "Next slide" at bounding box center [1059, 250] width 24 height 22
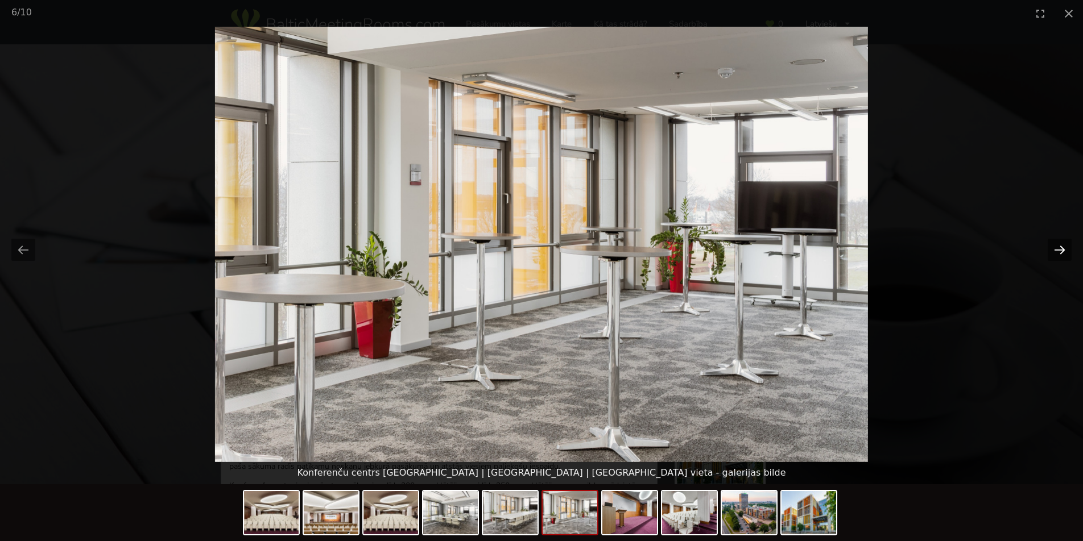
click at [1062, 248] on button "Next slide" at bounding box center [1059, 250] width 24 height 22
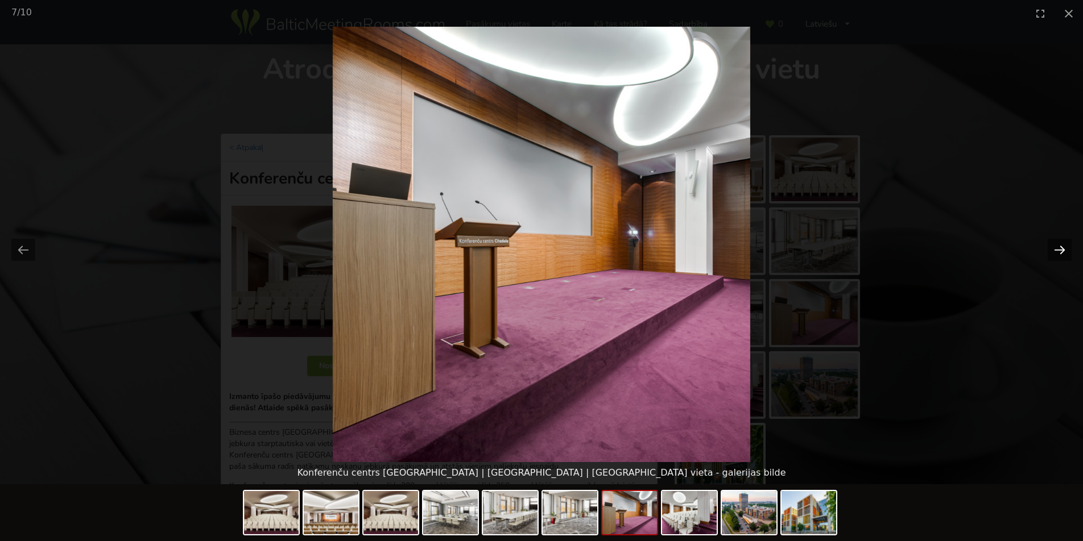
click at [1062, 248] on button "Next slide" at bounding box center [1059, 250] width 24 height 22
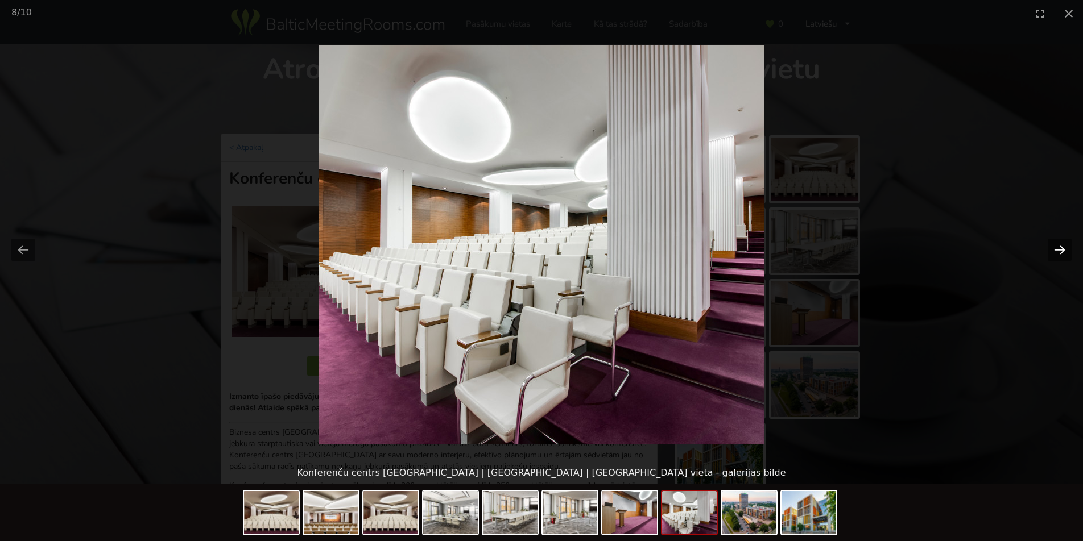
click at [1062, 248] on button "Next slide" at bounding box center [1059, 250] width 24 height 22
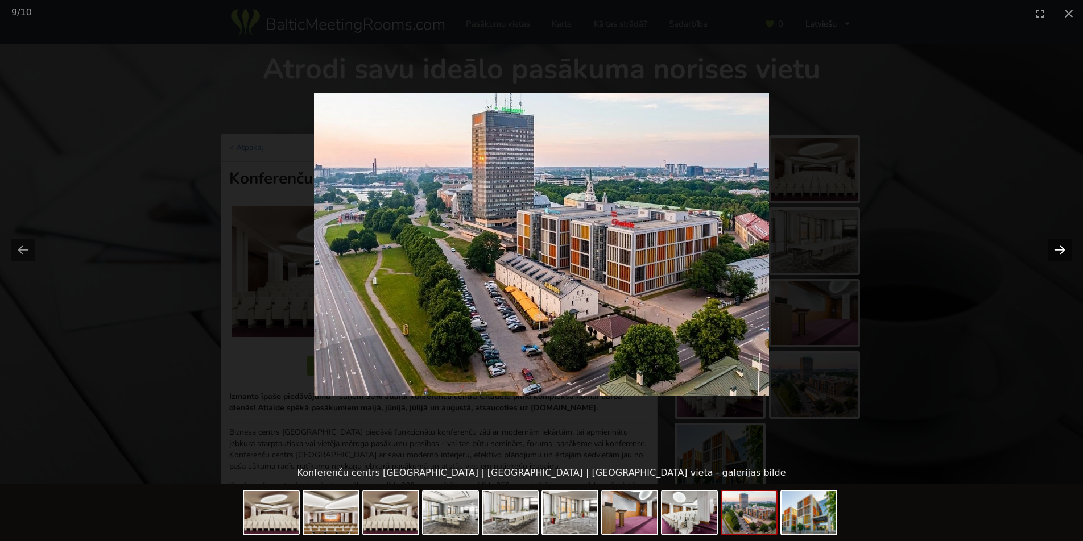
click at [1058, 248] on button "Next slide" at bounding box center [1059, 250] width 24 height 22
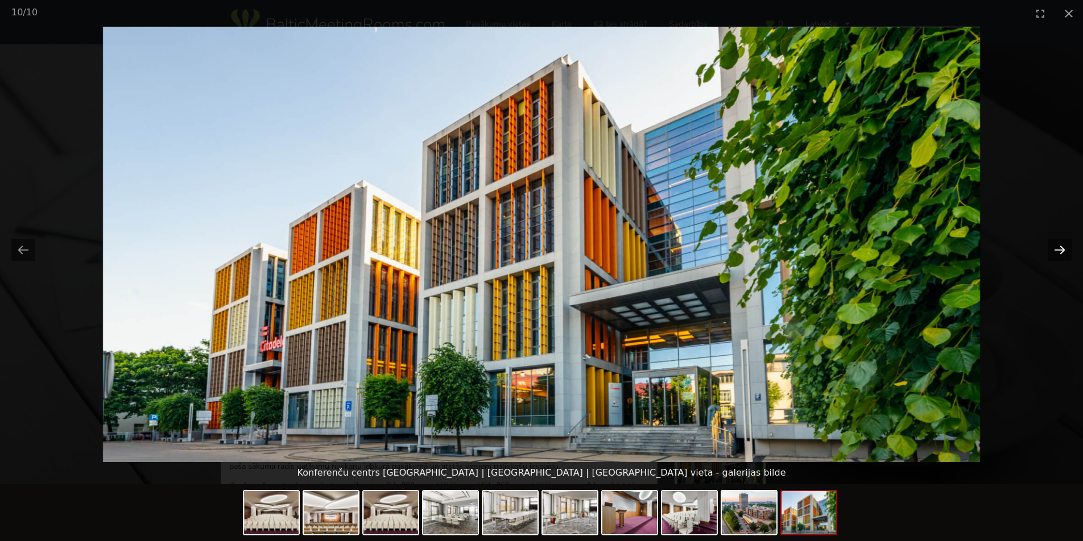
click at [1058, 248] on button "Next slide" at bounding box center [1059, 250] width 24 height 22
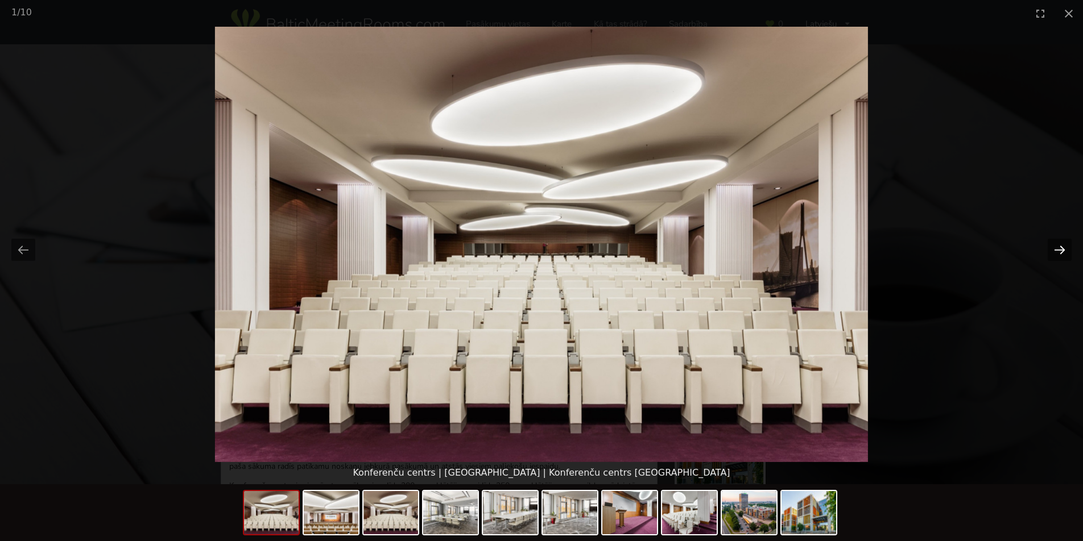
click at [1058, 248] on button "Next slide" at bounding box center [1059, 250] width 24 height 22
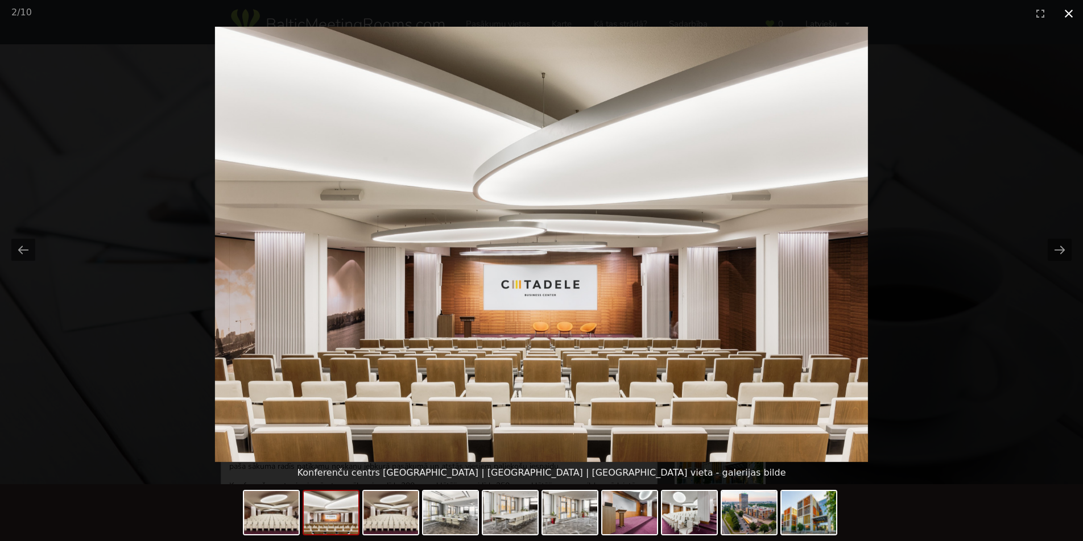
click at [1068, 10] on button "Close gallery" at bounding box center [1068, 13] width 28 height 27
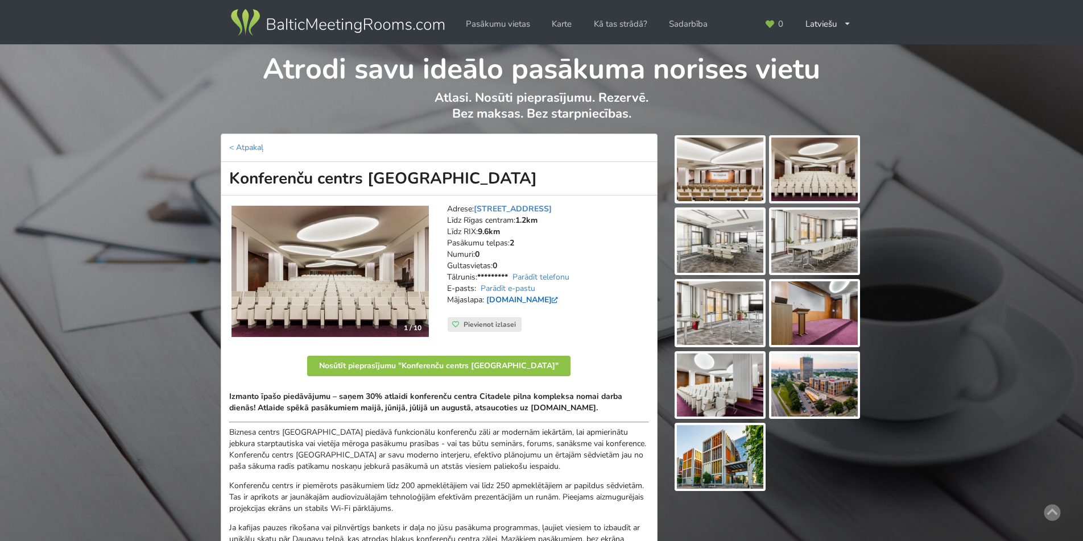
click at [520, 296] on link "www.cbc.lv" at bounding box center [523, 300] width 74 height 11
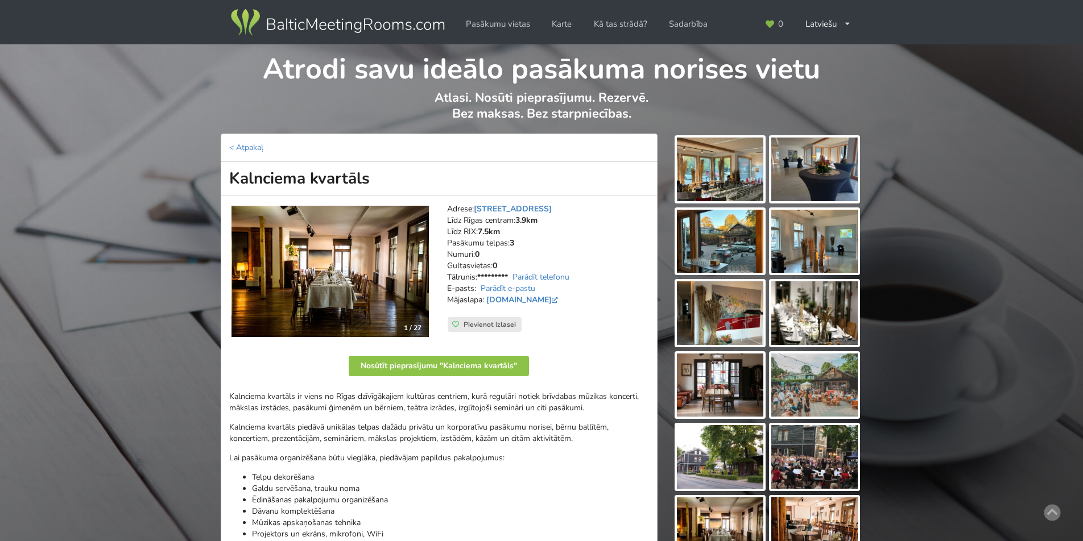
click at [382, 275] on img at bounding box center [329, 272] width 197 height 132
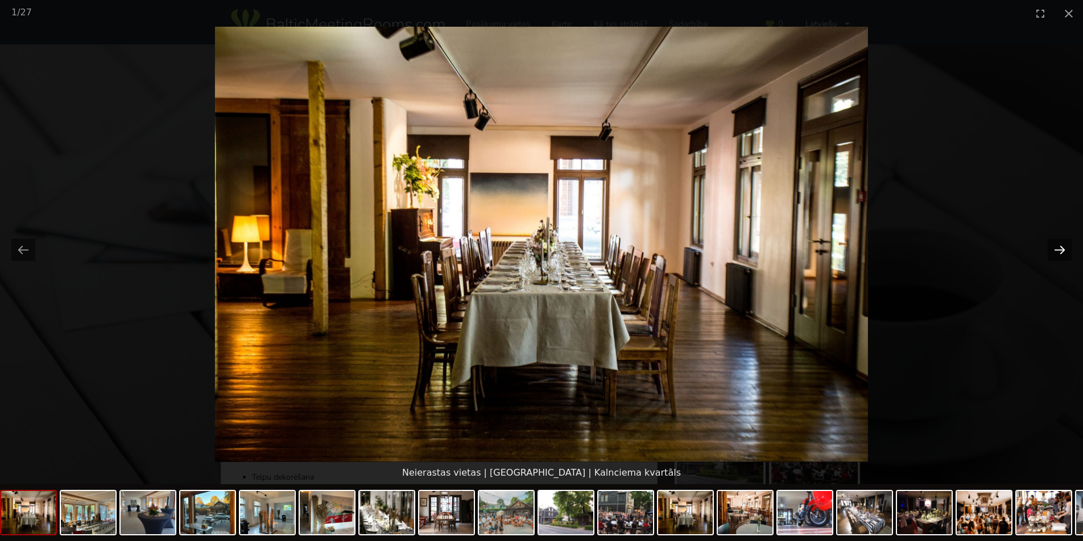
click at [1064, 248] on button "Next slide" at bounding box center [1059, 250] width 24 height 22
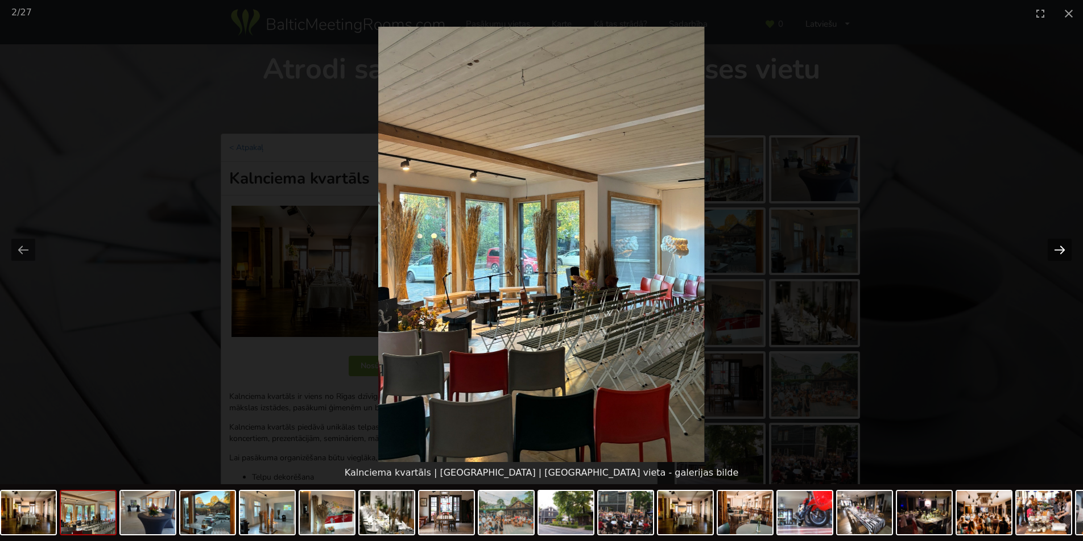
click at [1064, 248] on button "Next slide" at bounding box center [1059, 250] width 24 height 22
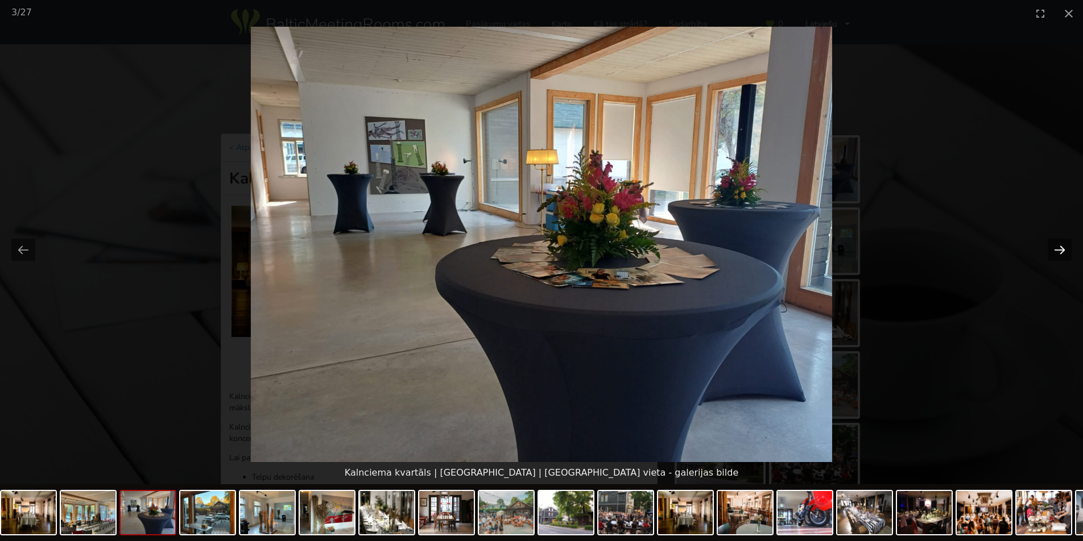
click at [1064, 248] on button "Next slide" at bounding box center [1059, 250] width 24 height 22
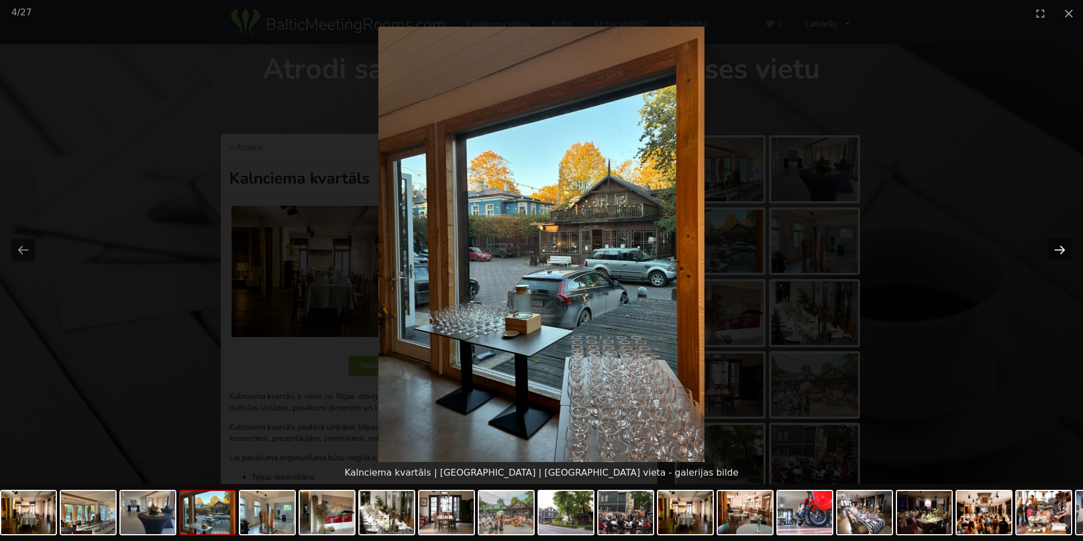
click at [1064, 248] on button "Next slide" at bounding box center [1059, 250] width 24 height 22
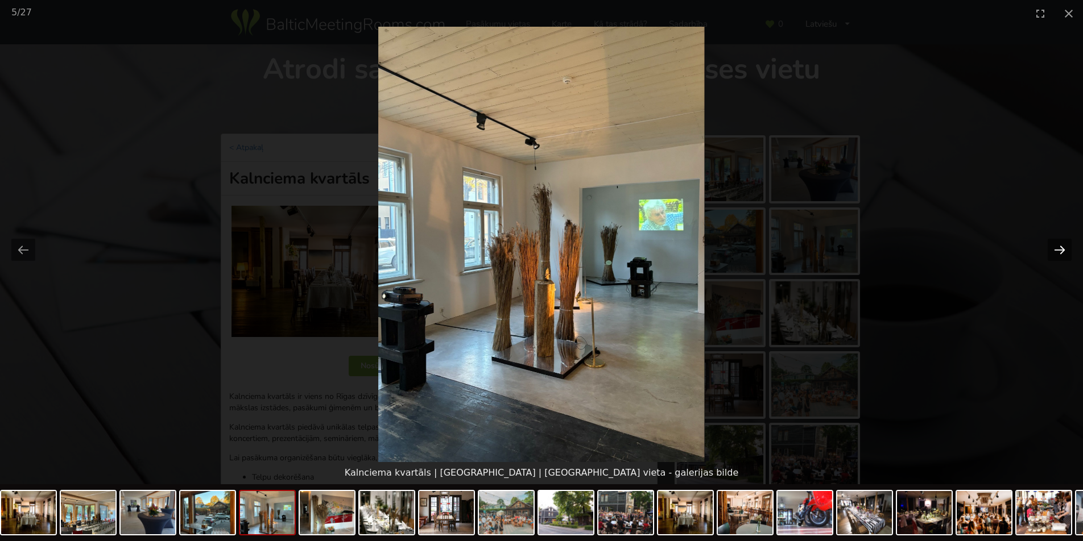
click at [1064, 248] on button "Next slide" at bounding box center [1059, 250] width 24 height 22
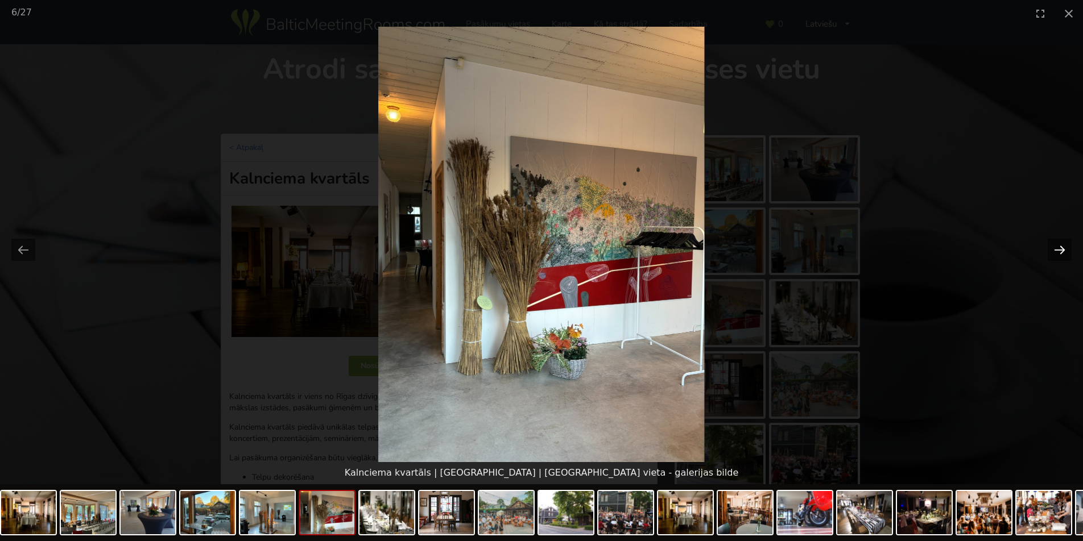
click at [1064, 248] on button "Next slide" at bounding box center [1059, 250] width 24 height 22
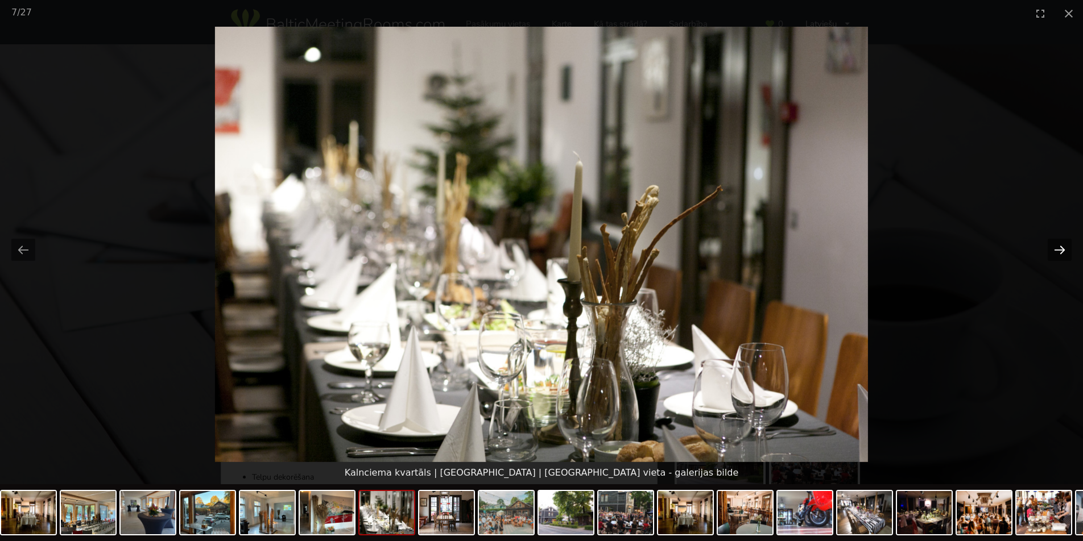
click at [1064, 248] on button "Next slide" at bounding box center [1059, 250] width 24 height 22
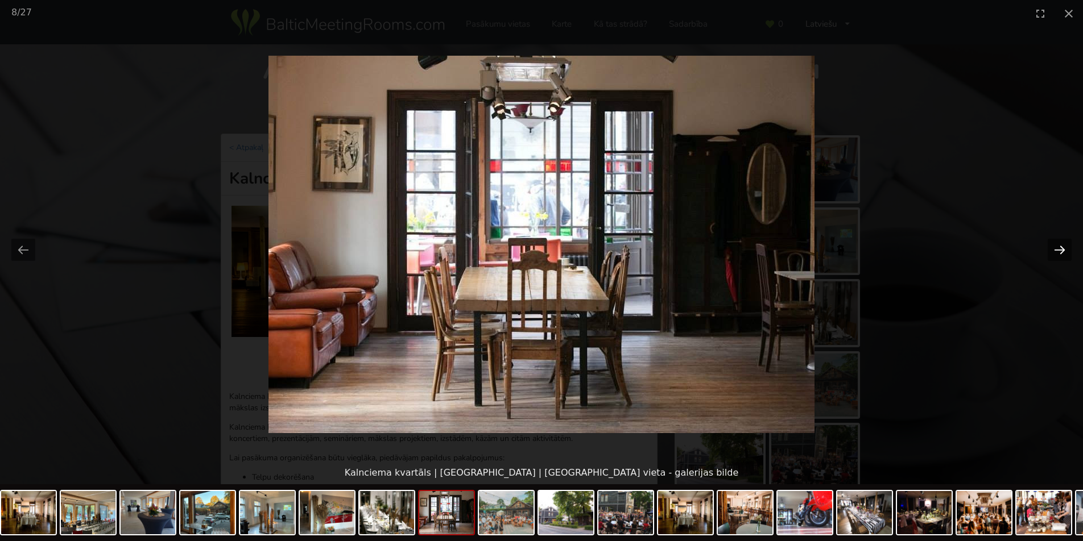
click at [1064, 248] on button "Next slide" at bounding box center [1059, 250] width 24 height 22
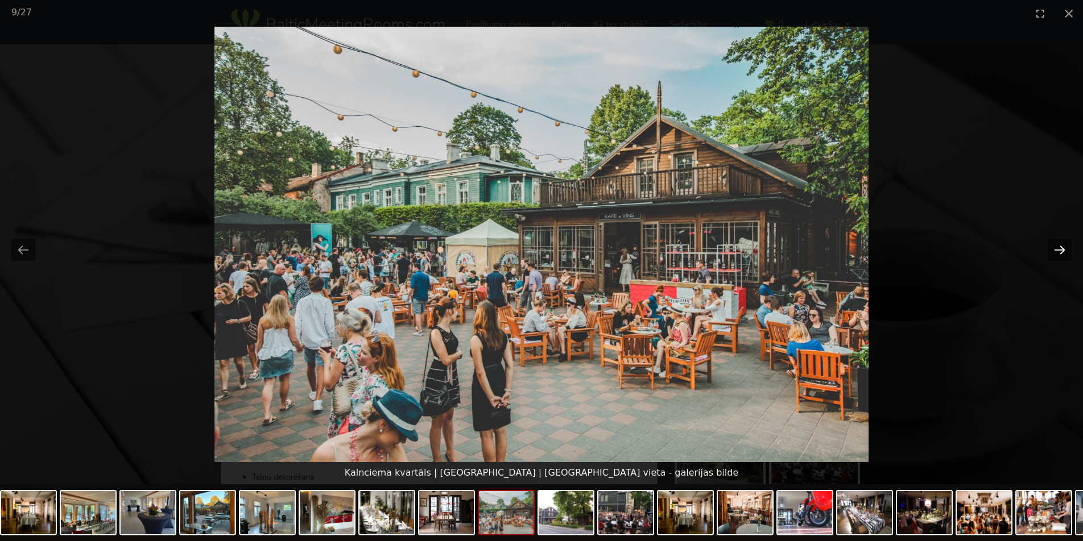
click at [1064, 248] on button "Next slide" at bounding box center [1059, 250] width 24 height 22
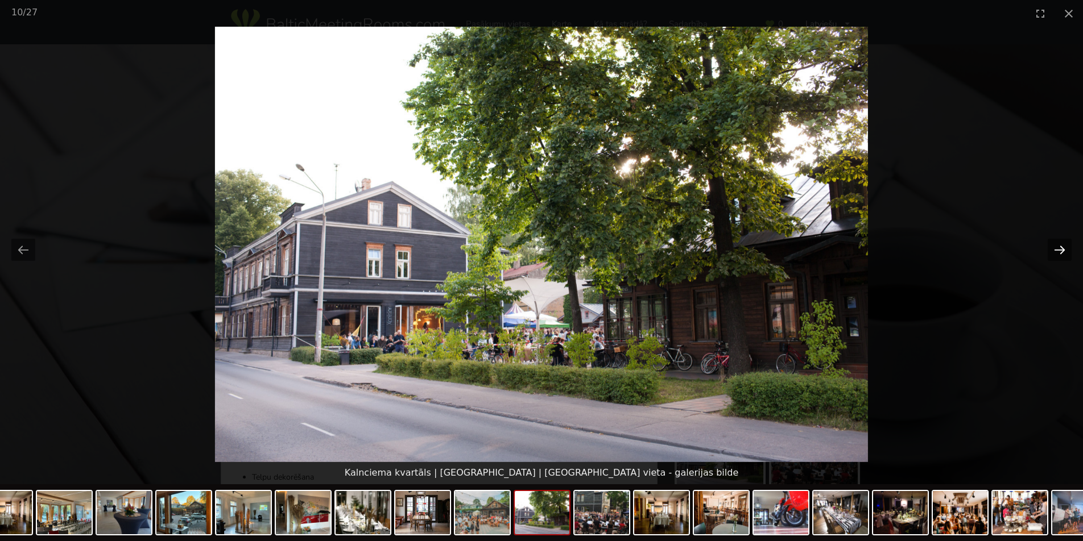
click at [1064, 248] on button "Next slide" at bounding box center [1059, 250] width 24 height 22
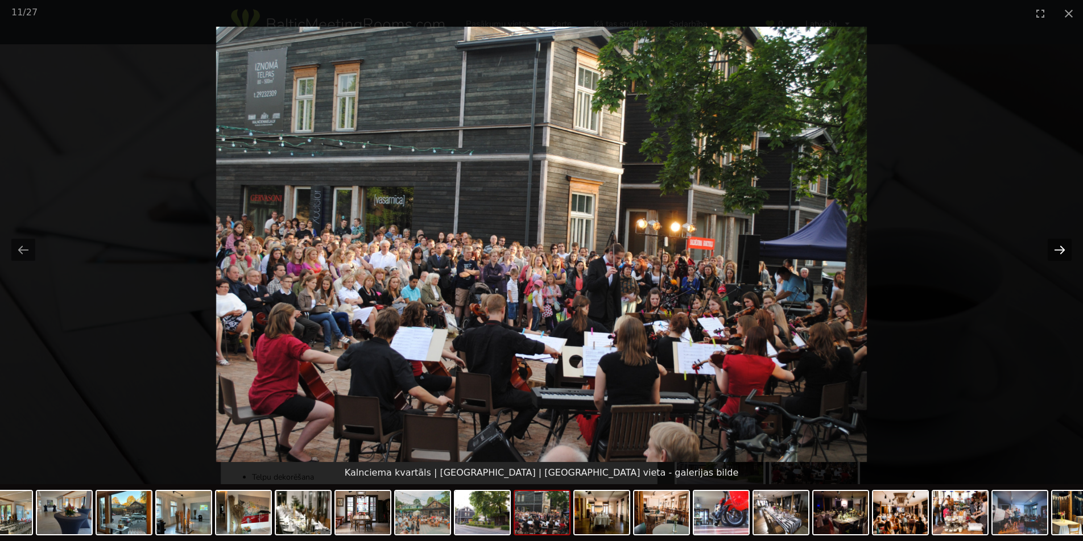
click at [1064, 248] on button "Next slide" at bounding box center [1059, 250] width 24 height 22
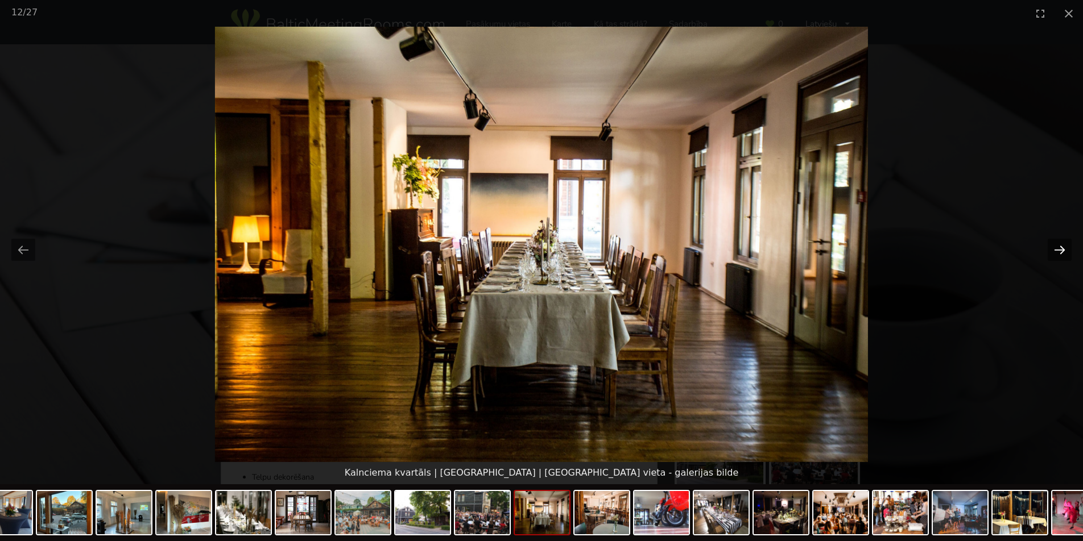
click at [1064, 248] on button "Next slide" at bounding box center [1059, 250] width 24 height 22
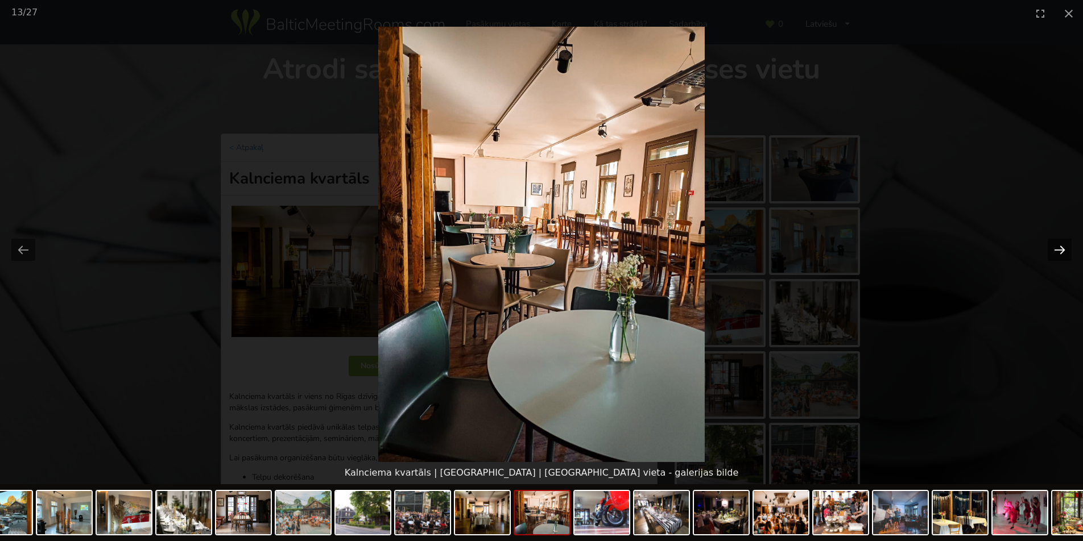
click at [1064, 248] on button "Next slide" at bounding box center [1059, 250] width 24 height 22
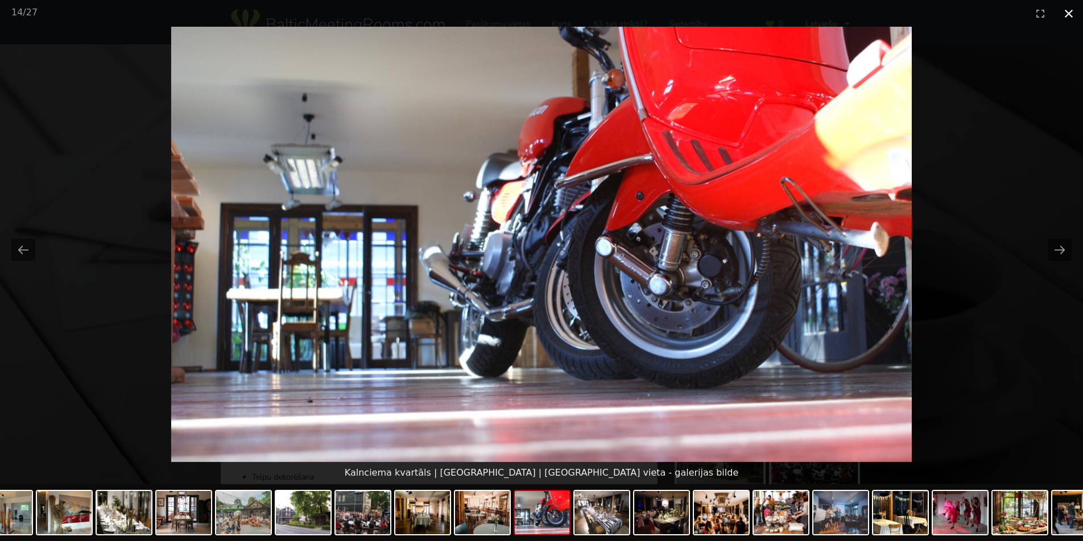
click at [1067, 11] on button "Close gallery" at bounding box center [1068, 13] width 28 height 27
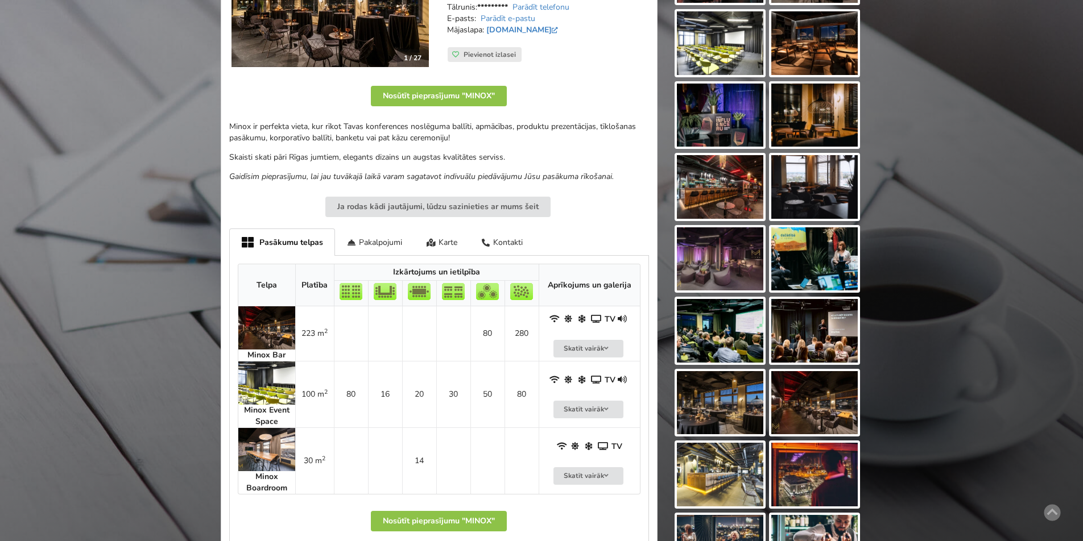
scroll to position [271, 0]
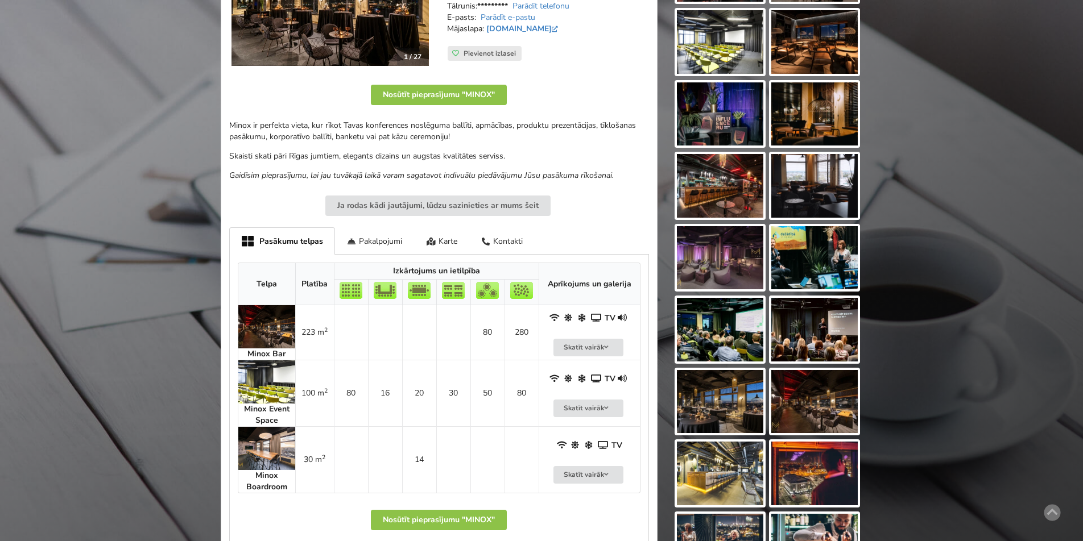
click at [270, 383] on img at bounding box center [266, 381] width 57 height 43
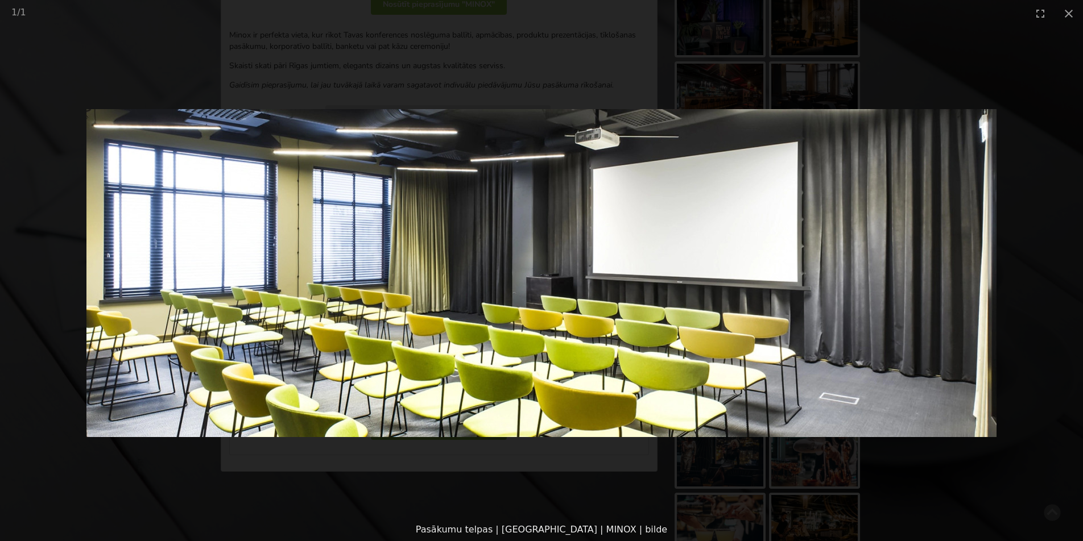
scroll to position [371, 0]
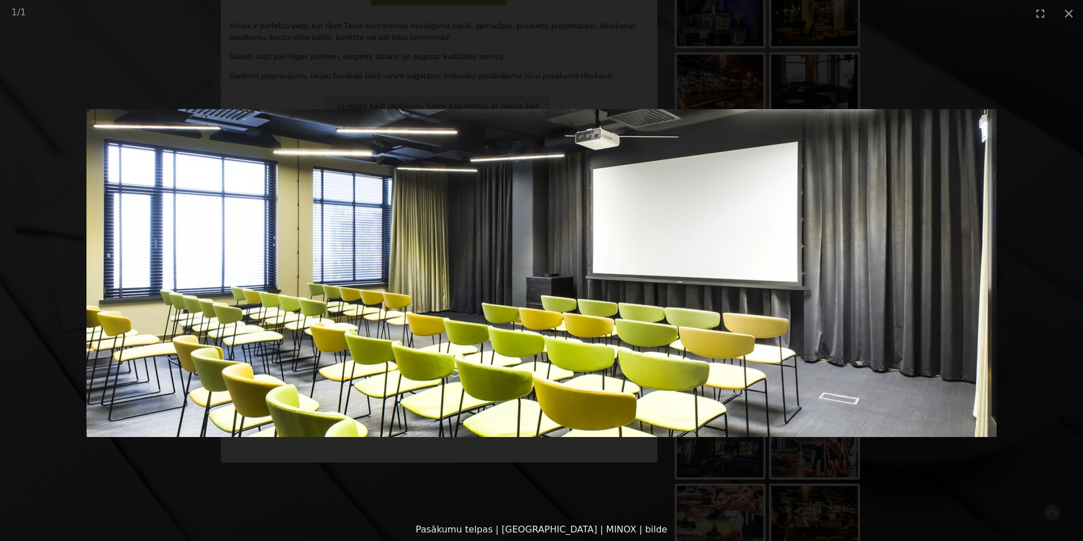
click at [771, 283] on img at bounding box center [541, 273] width 910 height 328
drag, startPoint x: 885, startPoint y: 278, endPoint x: 992, endPoint y: 135, distance: 178.8
click at [886, 277] on picture at bounding box center [541, 273] width 1083 height 492
click at [1068, 19] on button "Close gallery" at bounding box center [1068, 13] width 28 height 27
